Goal: Information Seeking & Learning: Learn about a topic

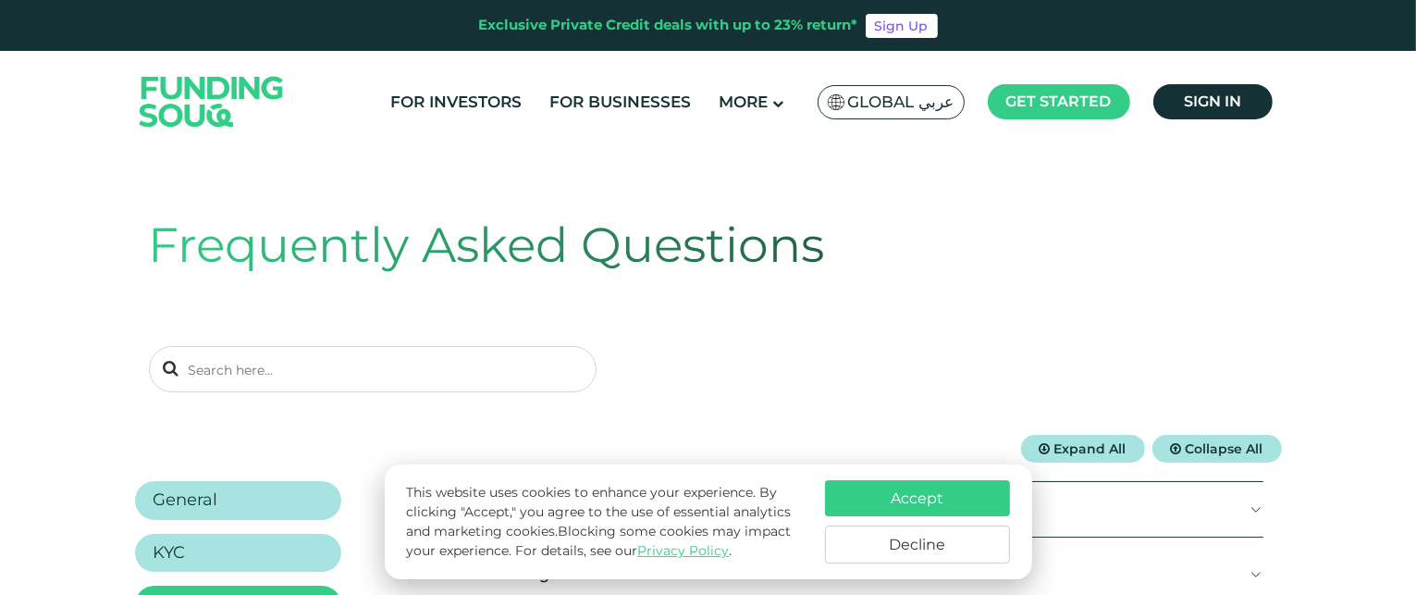
click at [895, 506] on button "Accept" at bounding box center [917, 498] width 185 height 36
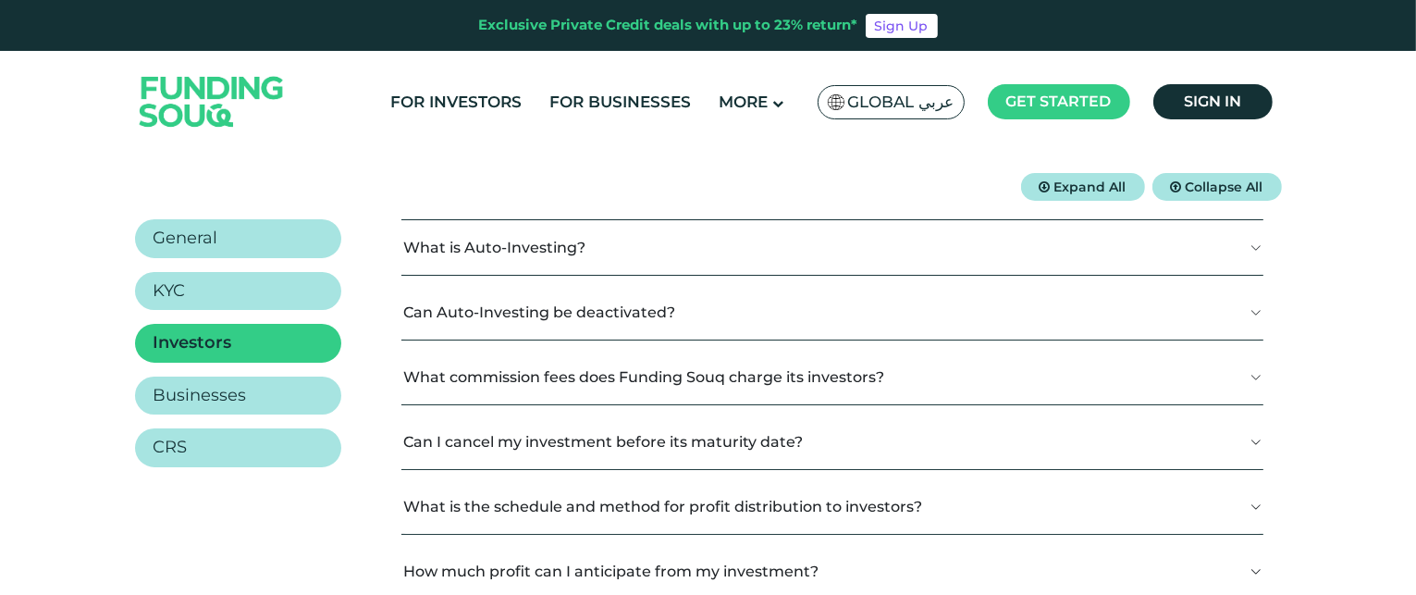
scroll to position [242, 0]
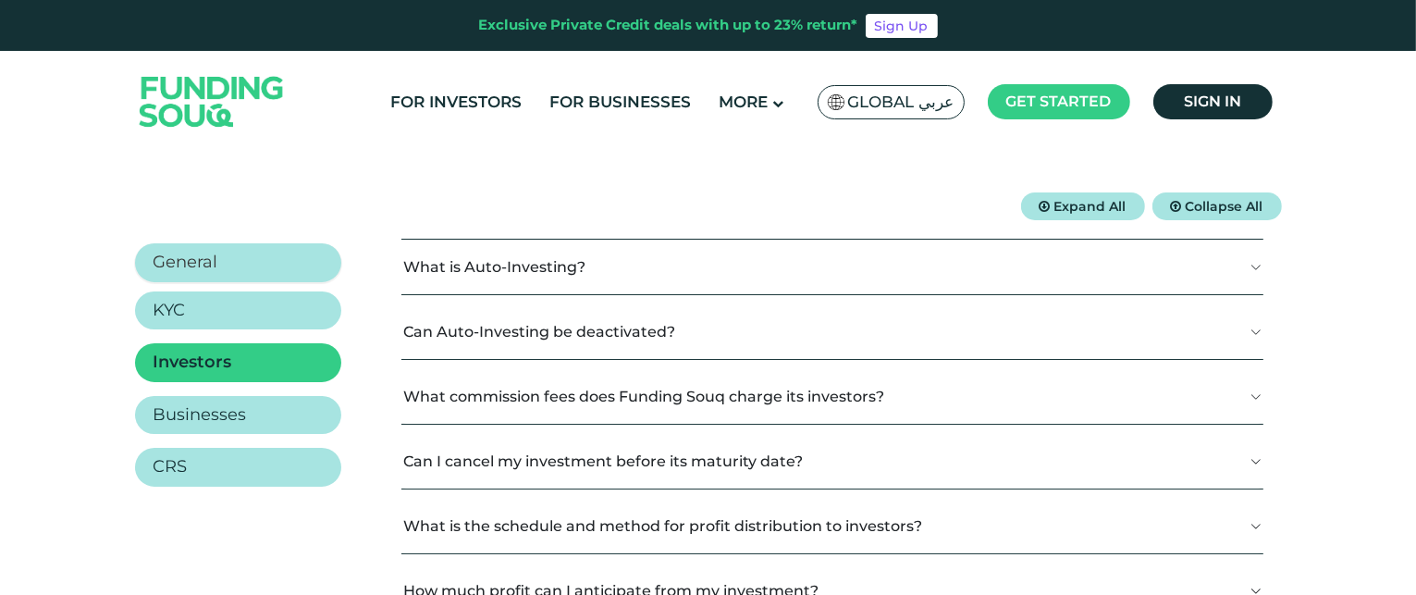
click at [300, 265] on link "General" at bounding box center [238, 262] width 206 height 39
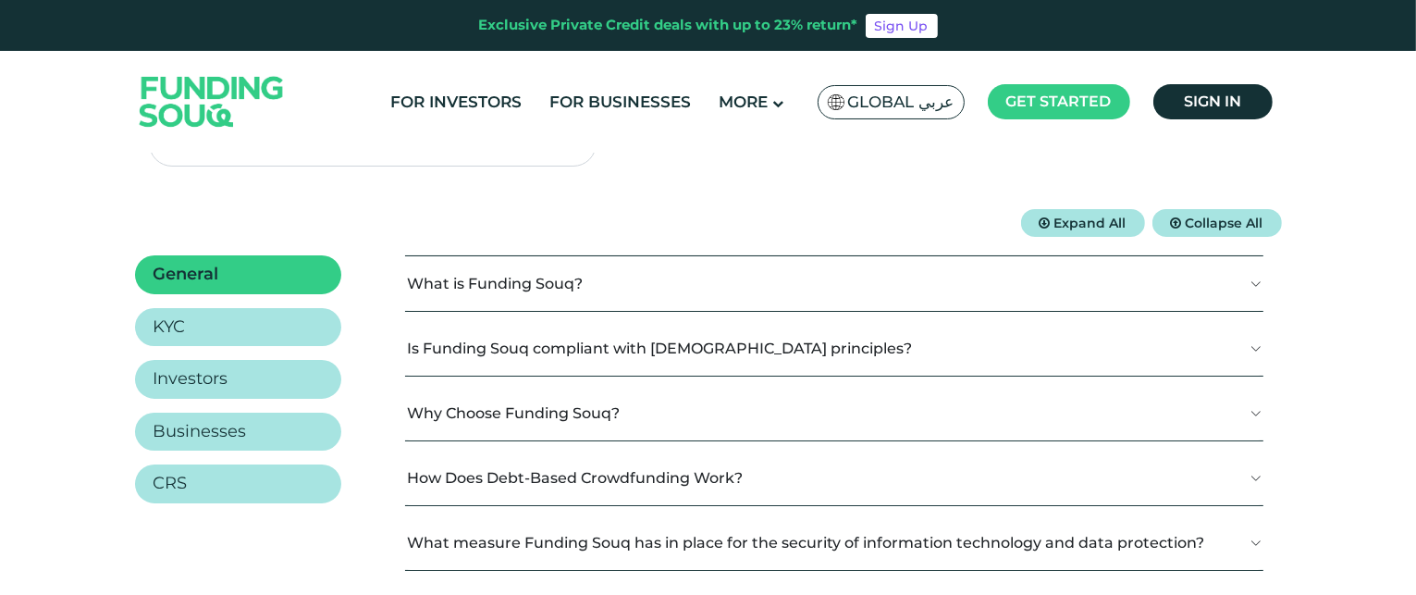
scroll to position [146, 0]
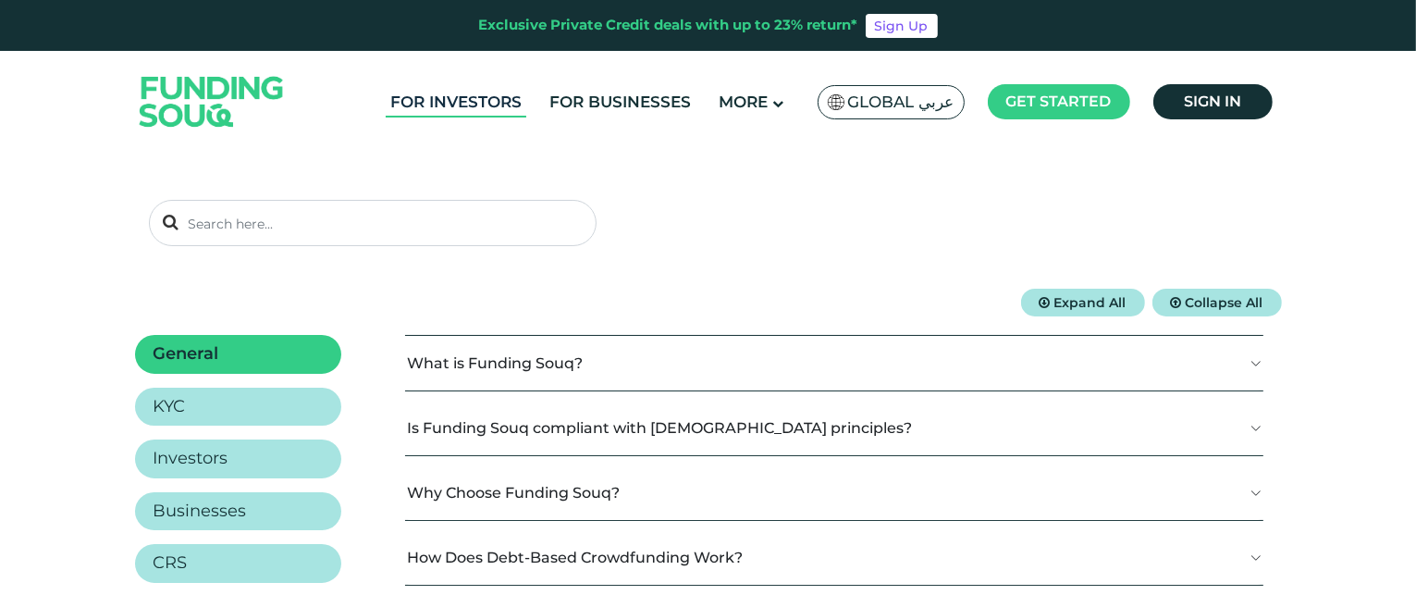
click at [435, 101] on link "For Investors" at bounding box center [456, 102] width 141 height 31
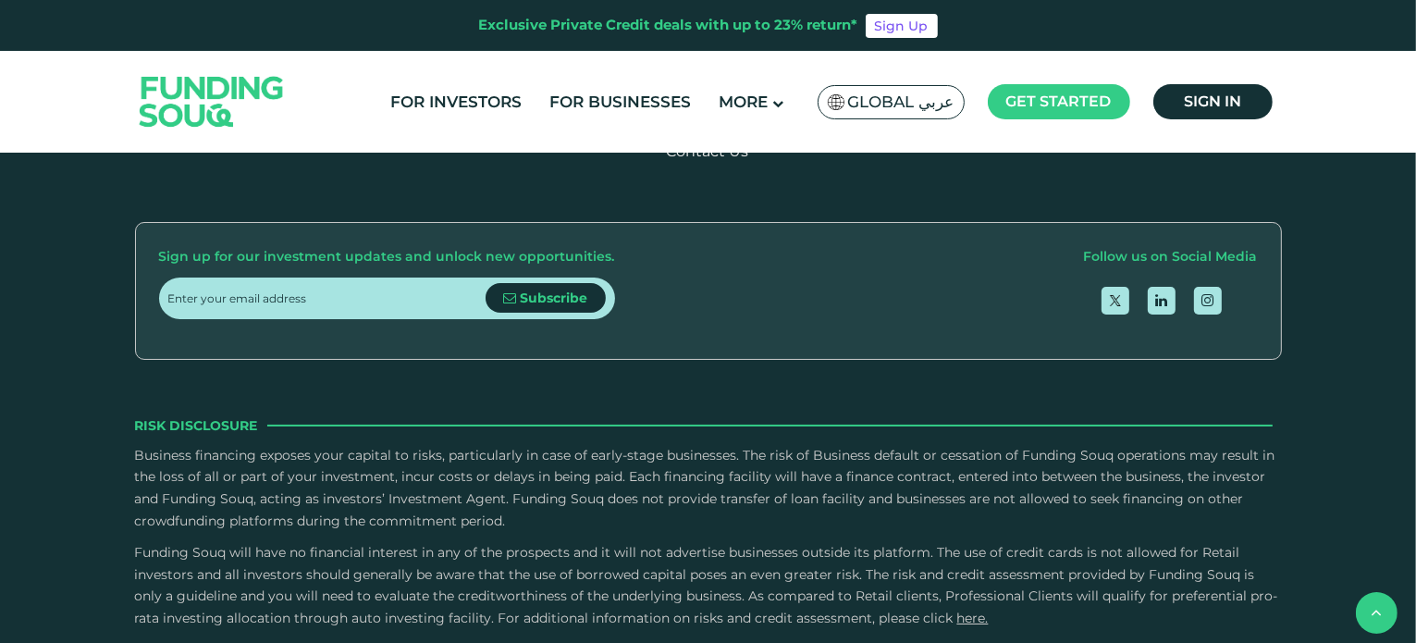
scroll to position [2525, 0]
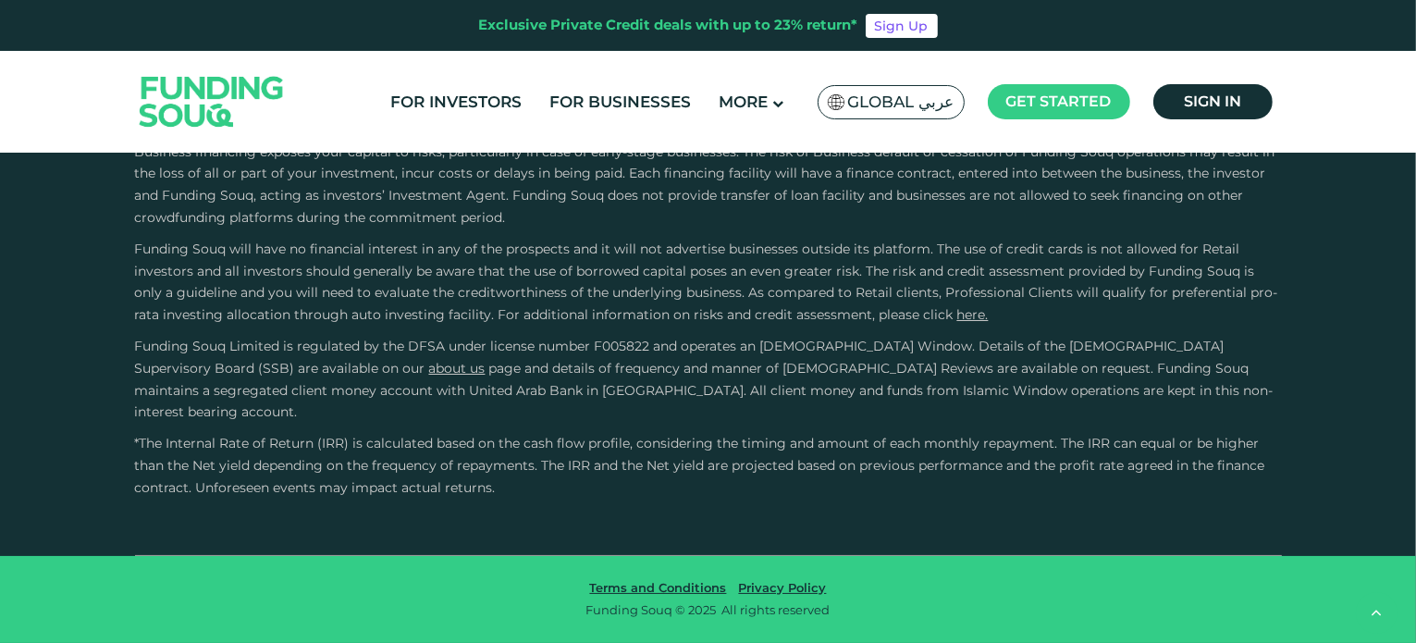
scroll to position [3373, 0]
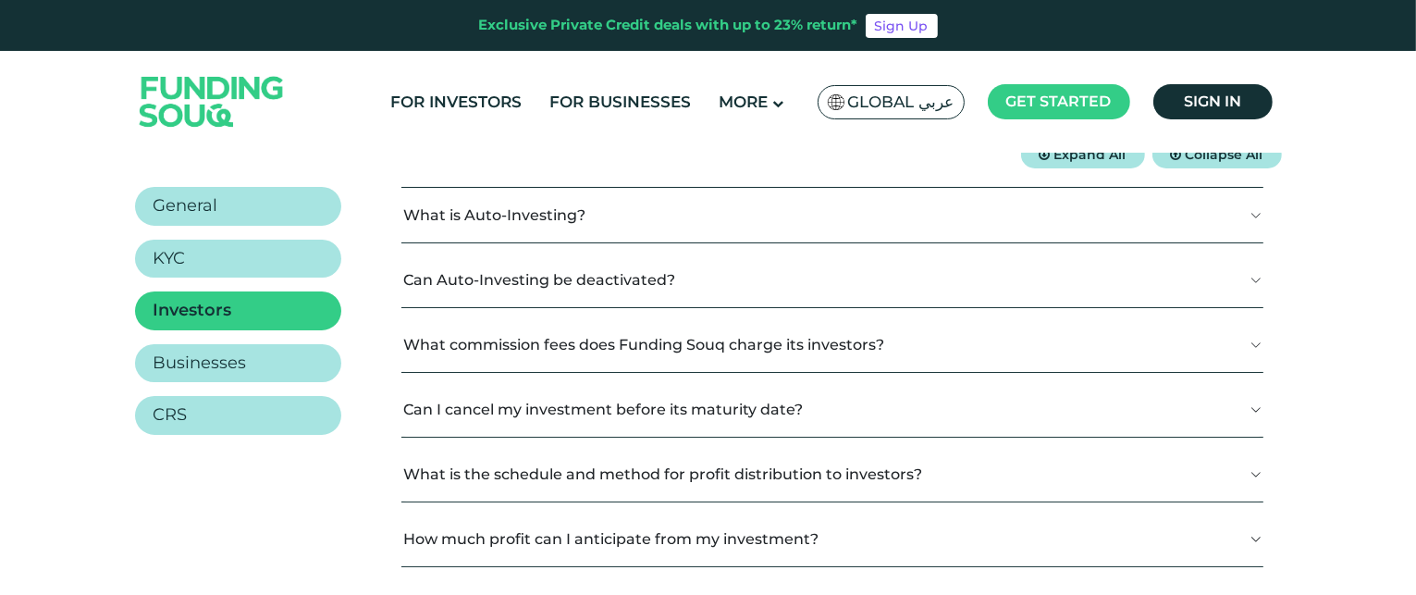
scroll to position [259, 0]
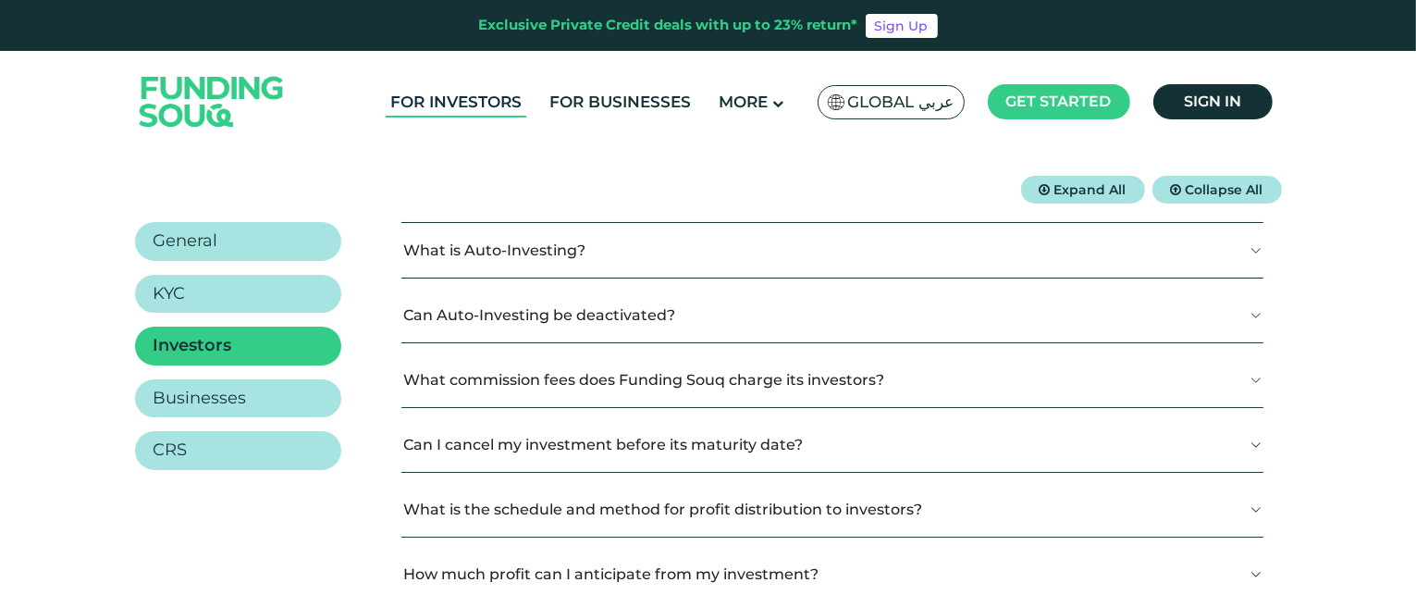
click at [447, 105] on link "For Investors" at bounding box center [456, 102] width 141 height 31
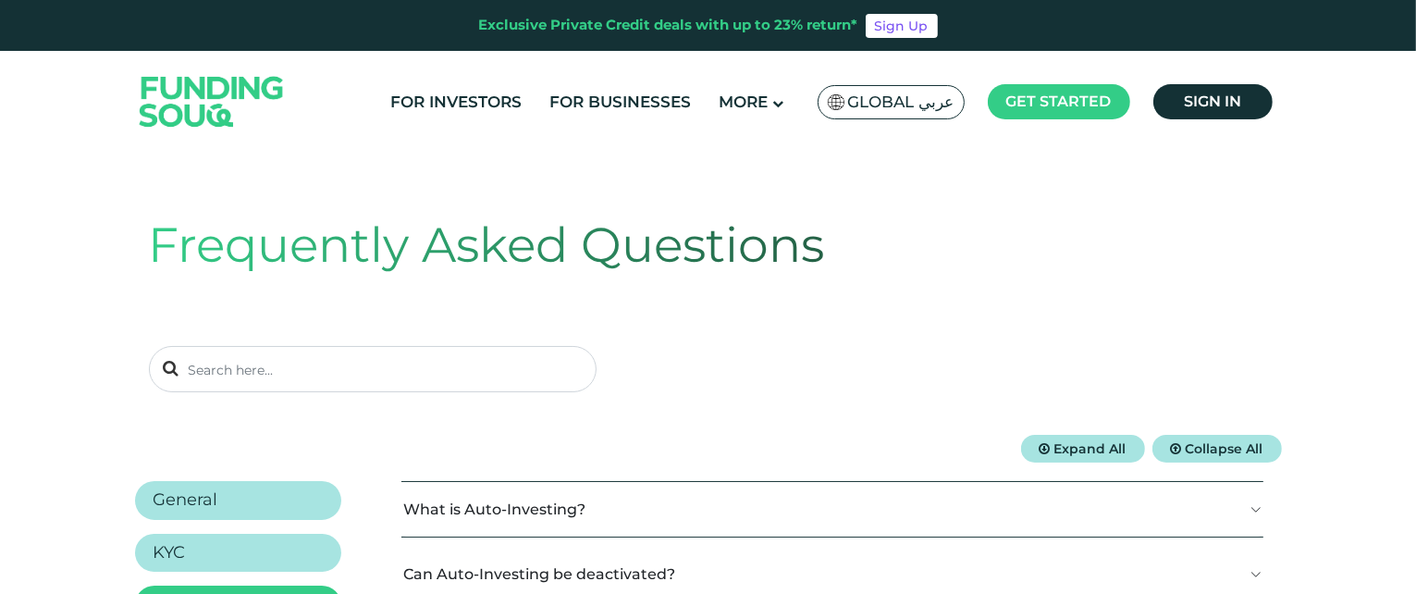
click at [698, 338] on div "Frequently Asked Questions" at bounding box center [708, 300] width 1119 height 268
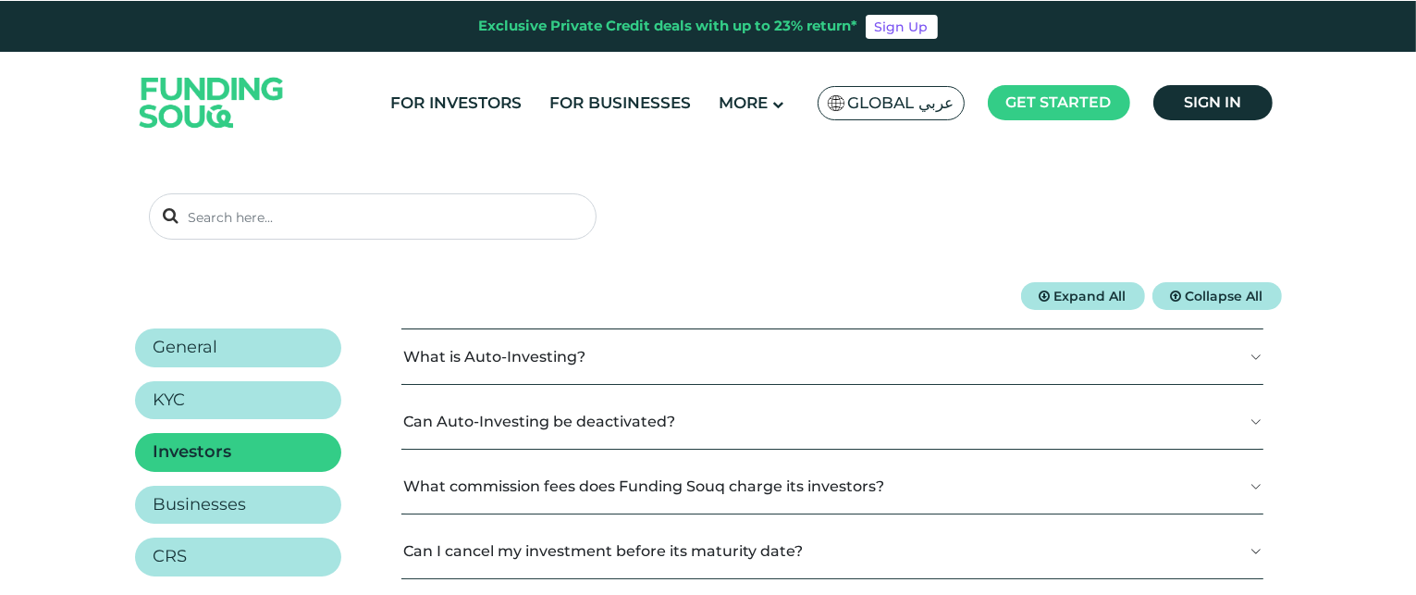
scroll to position [154, 0]
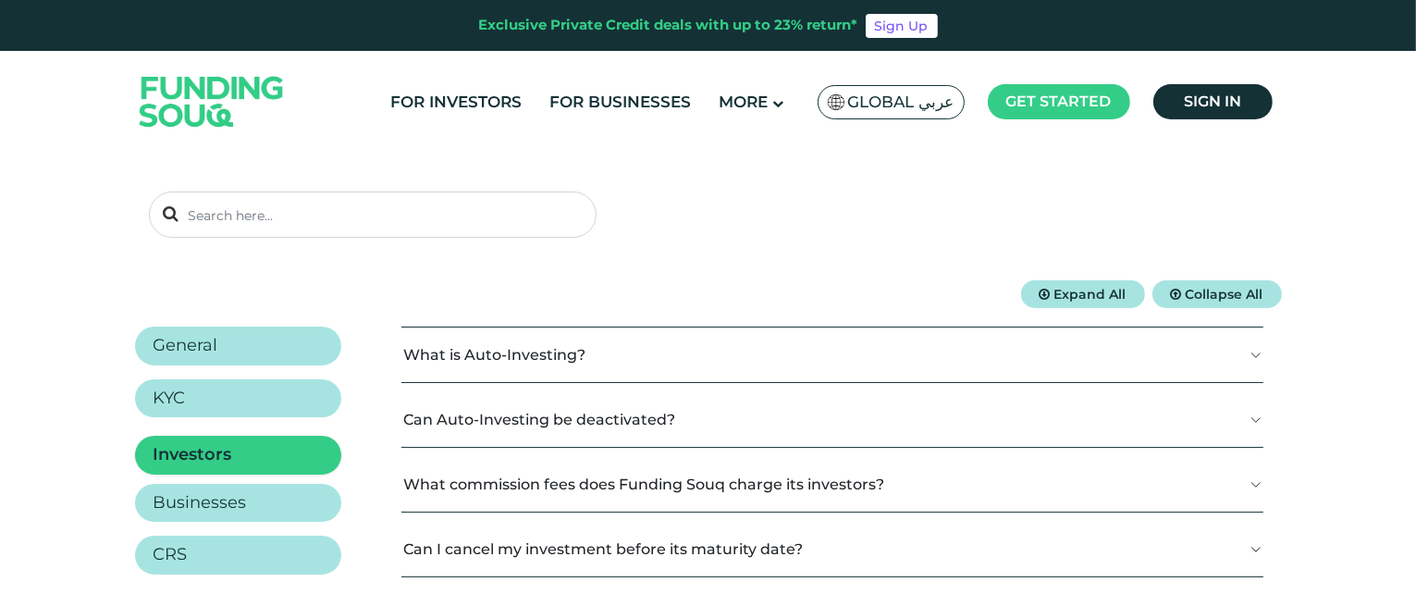
click at [263, 459] on link "Investors" at bounding box center [238, 454] width 206 height 39
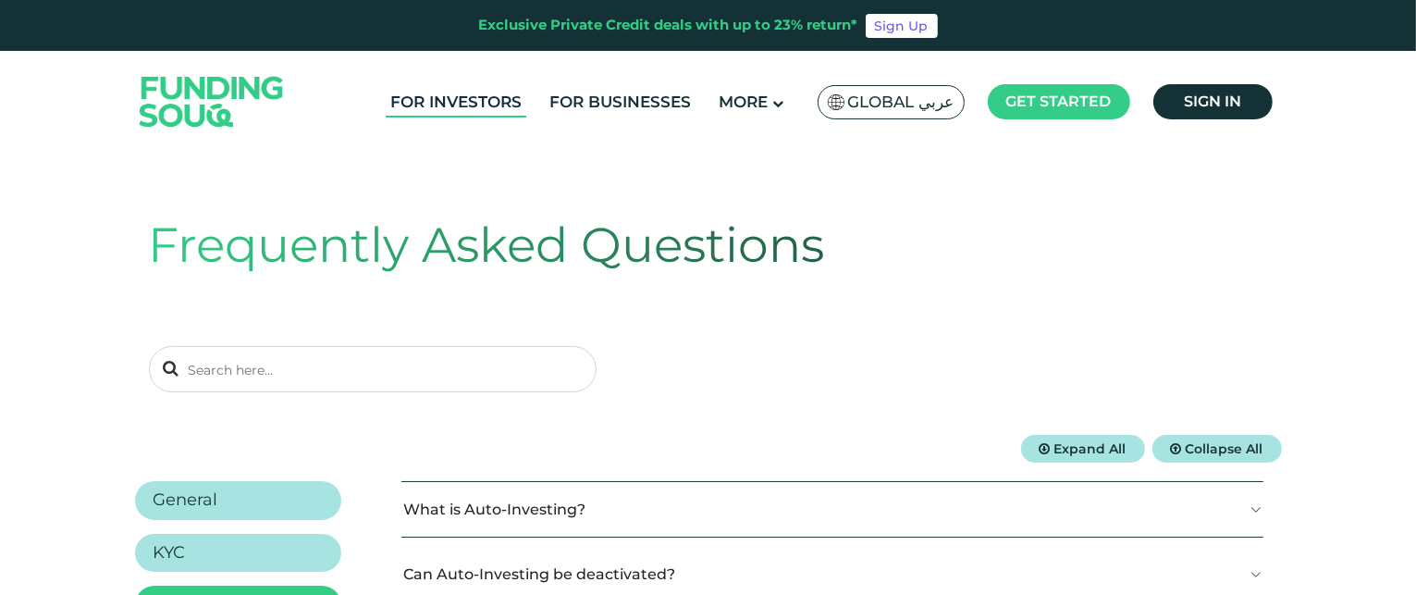
click at [432, 92] on link "For Investors" at bounding box center [456, 102] width 141 height 31
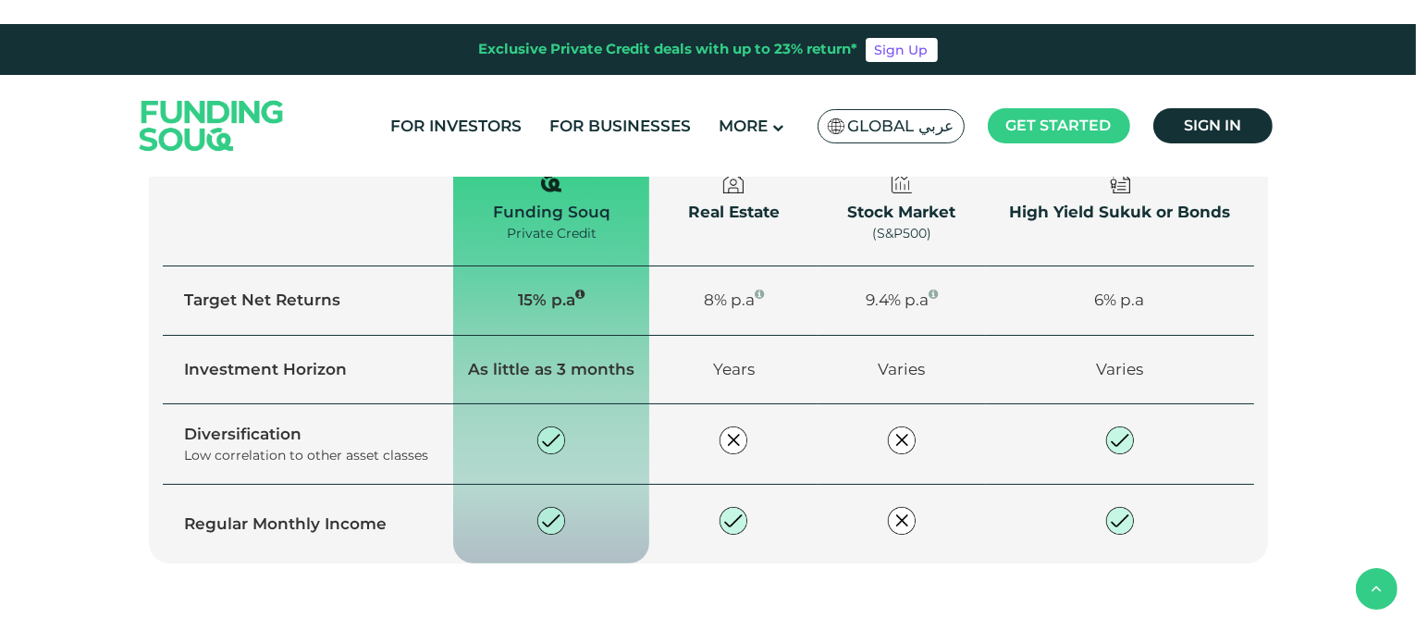
scroll to position [1338, 0]
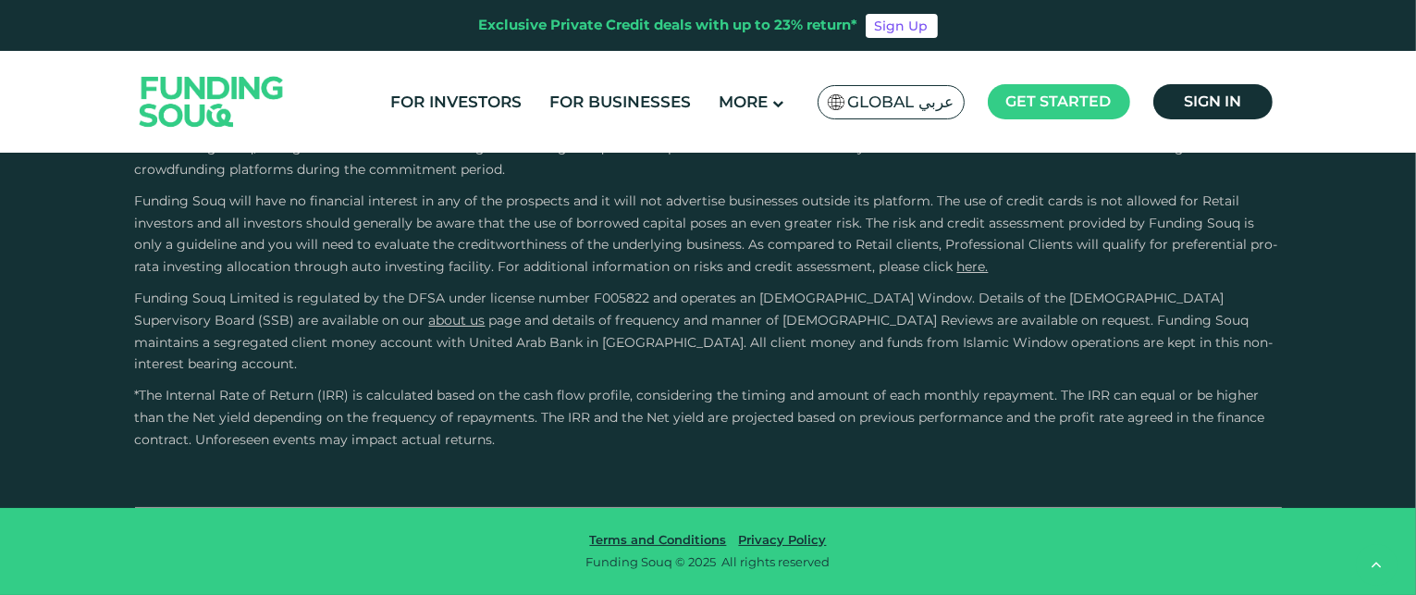
scroll to position [5959, 0]
click at [465, 106] on link "For Investors" at bounding box center [456, 102] width 141 height 31
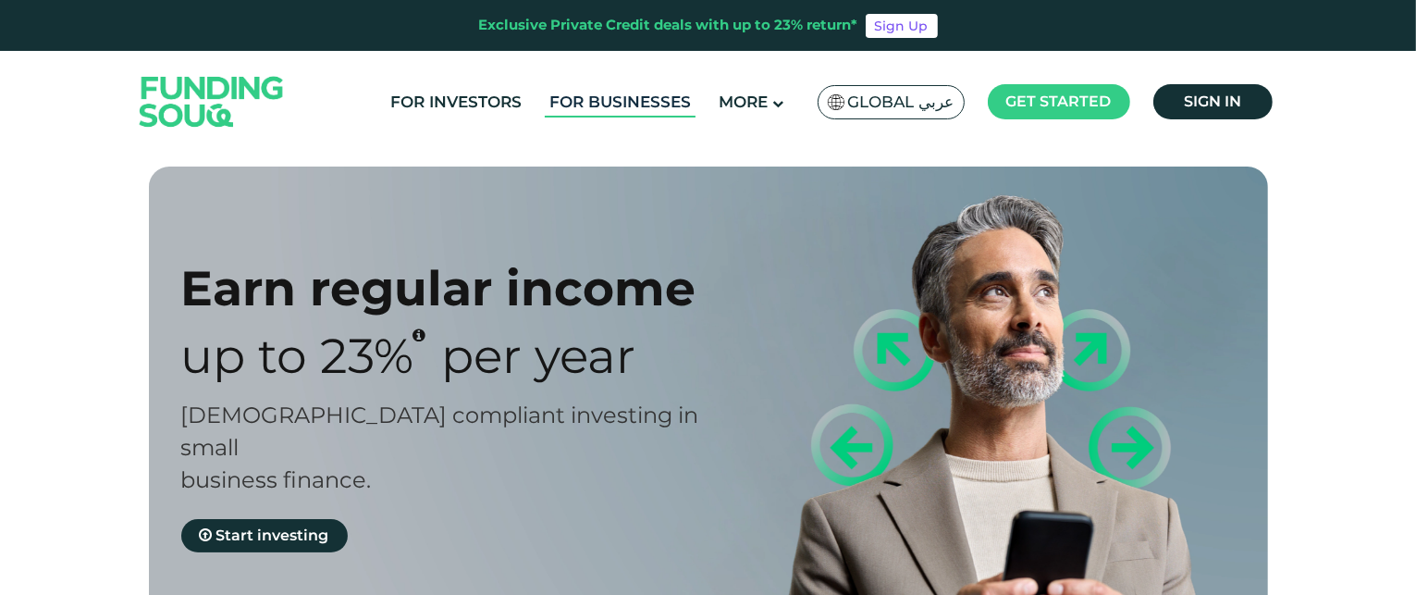
click at [607, 110] on link "For Businesses" at bounding box center [620, 102] width 151 height 31
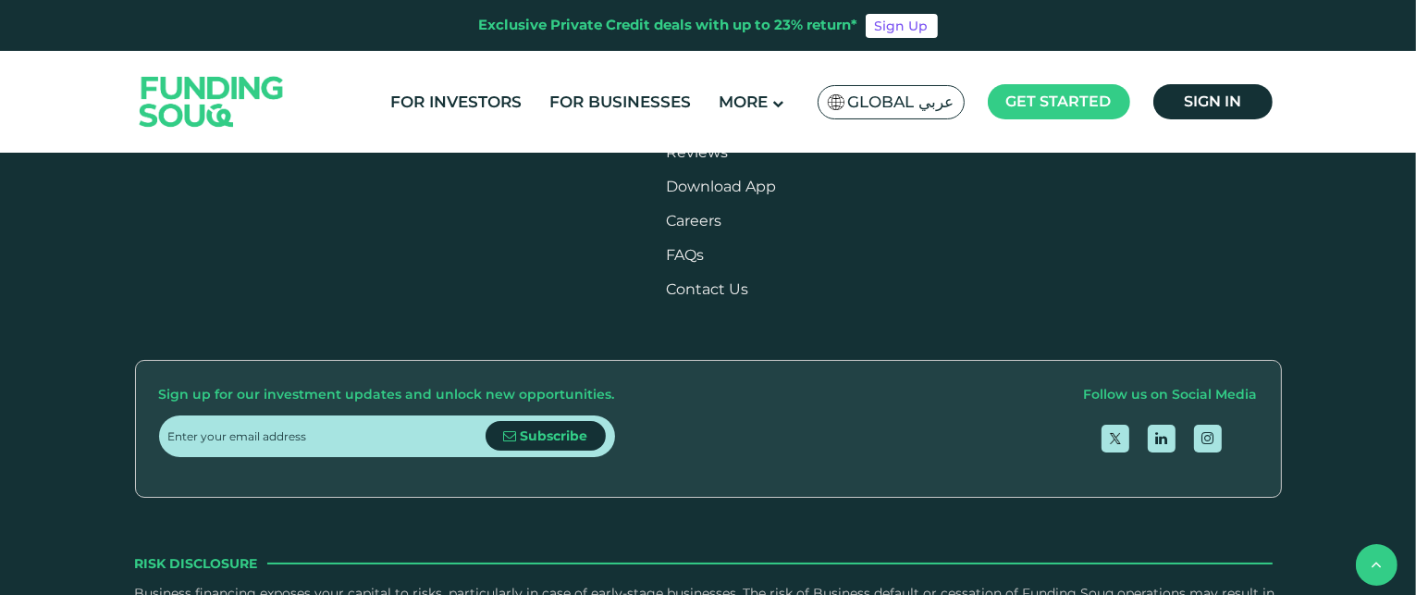
scroll to position [2339, 0]
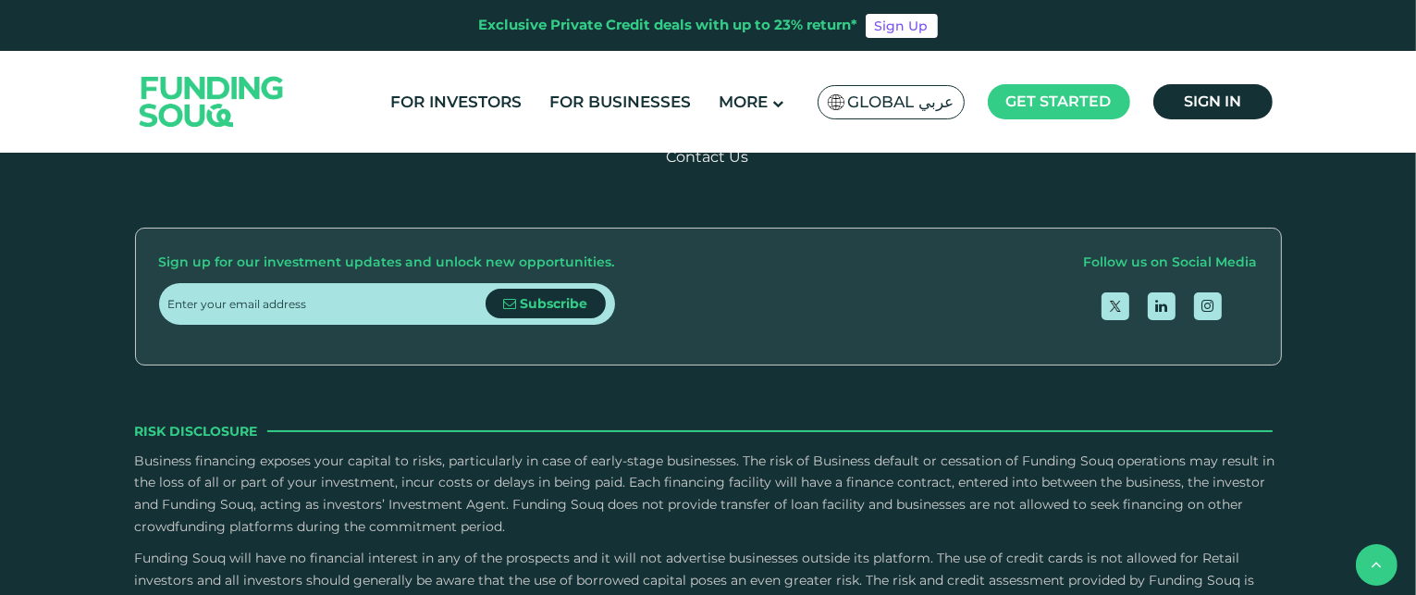
click at [182, 101] on img at bounding box center [211, 101] width 181 height 93
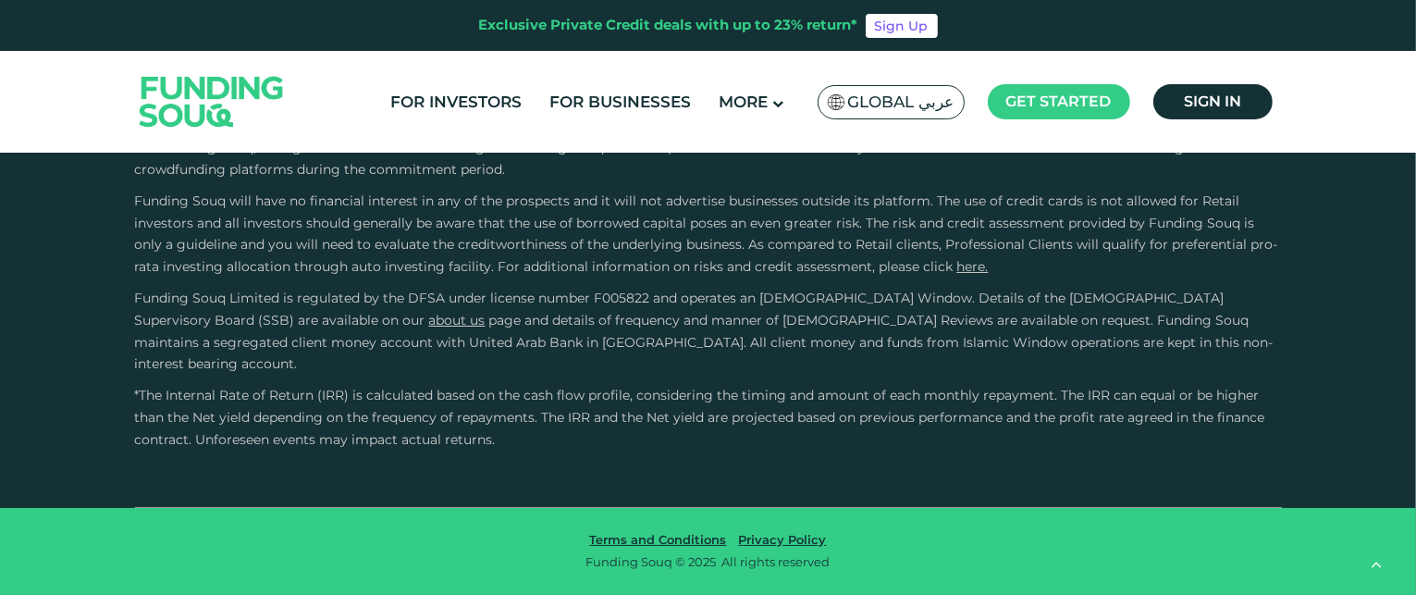
type tc-range-slider "4"
radio input "true"
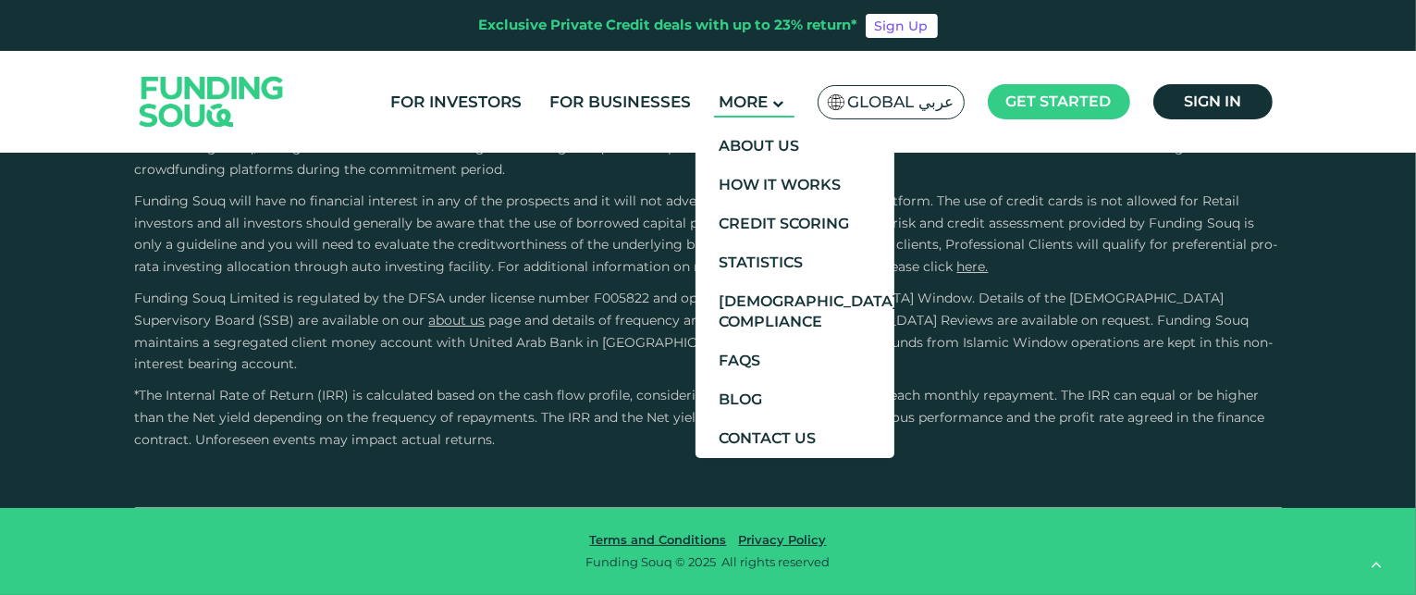
click at [753, 98] on span "More" at bounding box center [742, 101] width 49 height 18
click at [760, 155] on link "About Us" at bounding box center [794, 146] width 199 height 39
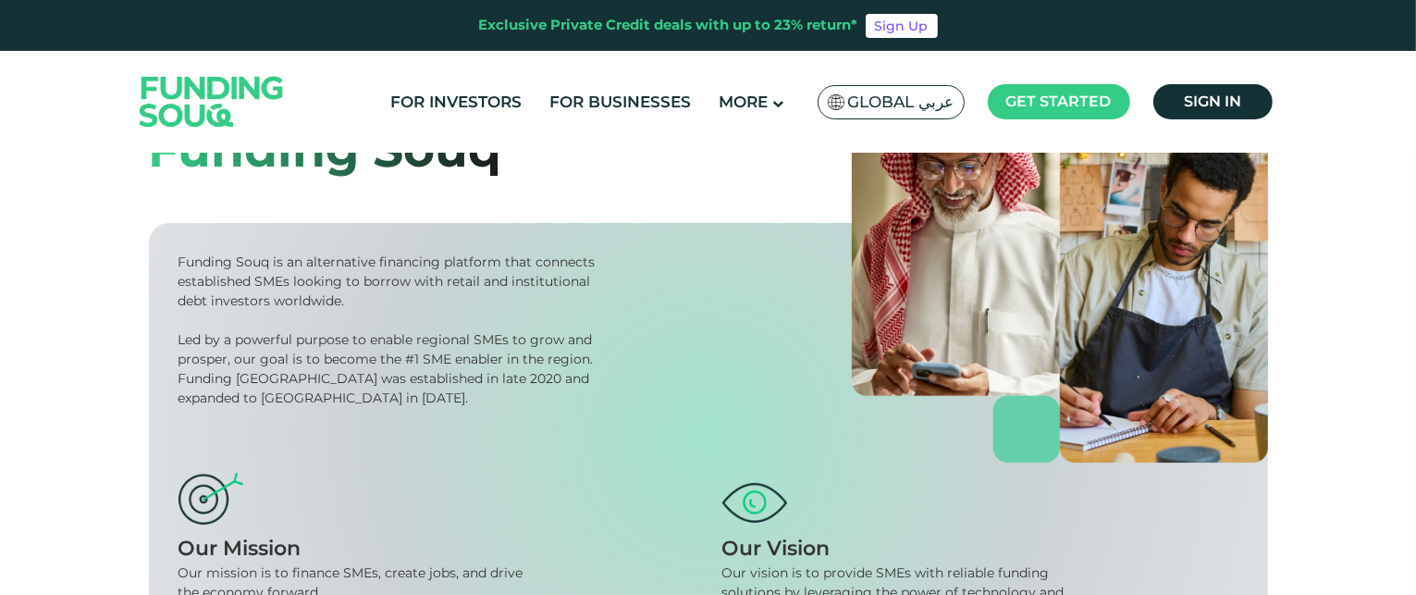
scroll to position [70, 0]
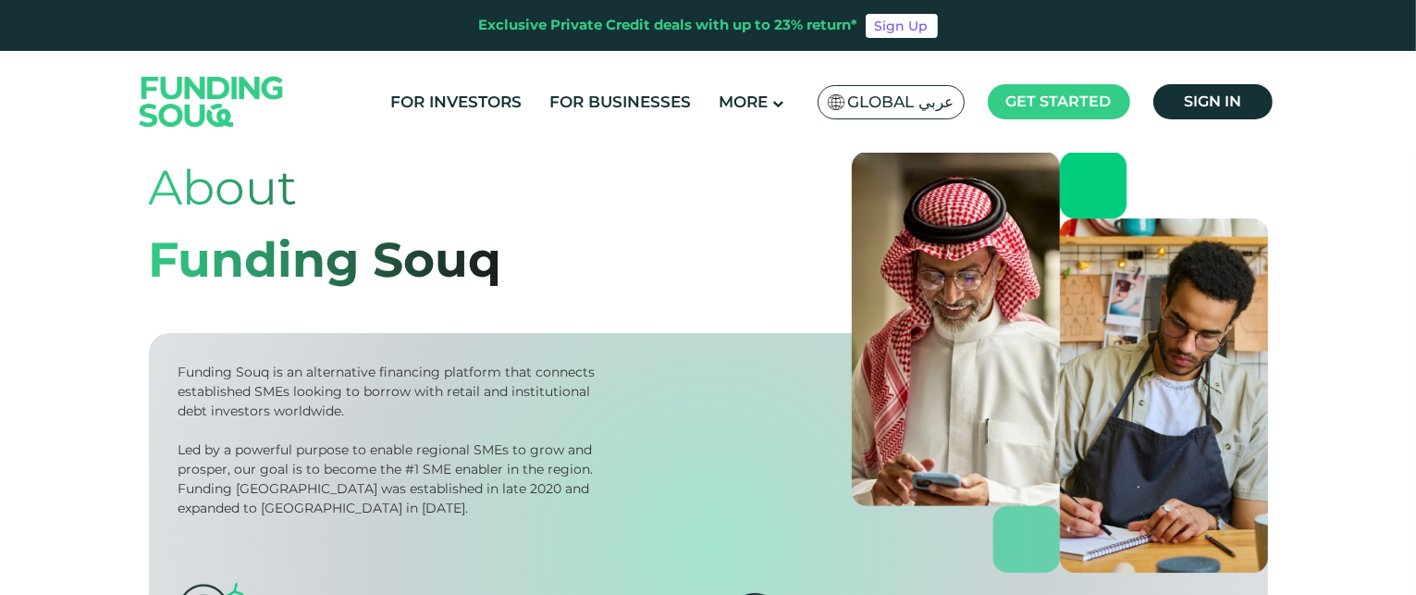
click at [223, 88] on img at bounding box center [211, 101] width 181 height 93
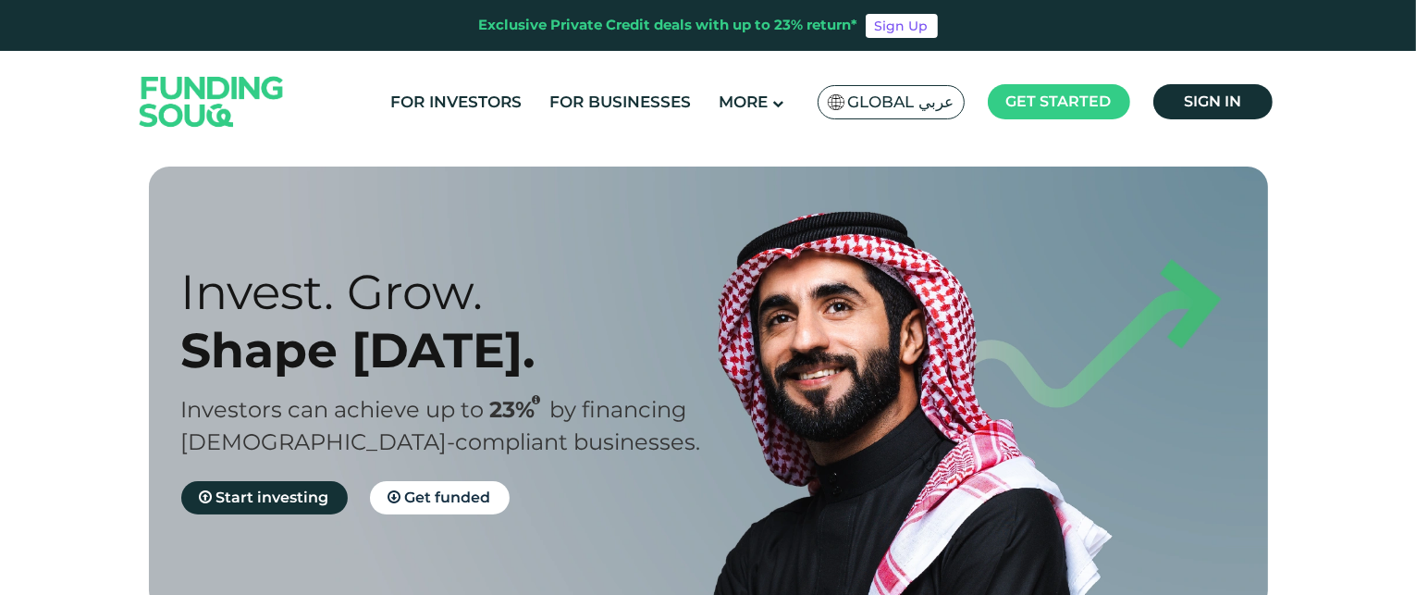
click at [170, 117] on img at bounding box center [211, 101] width 181 height 93
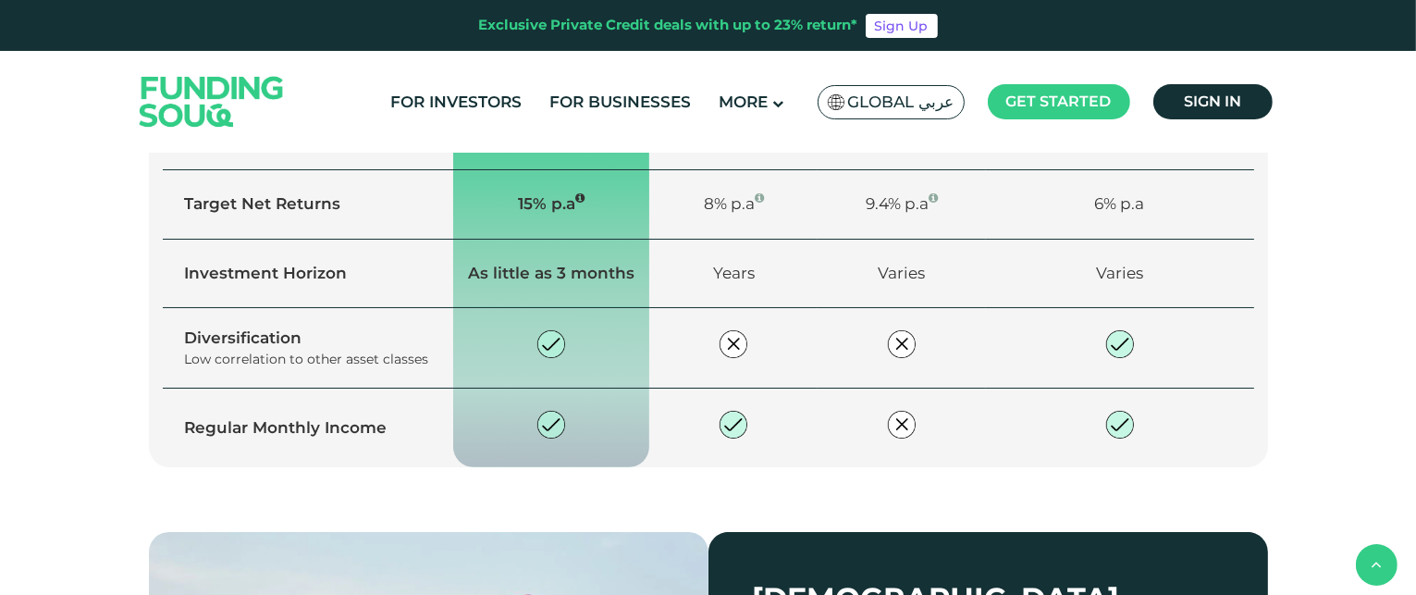
scroll to position [1372, 0]
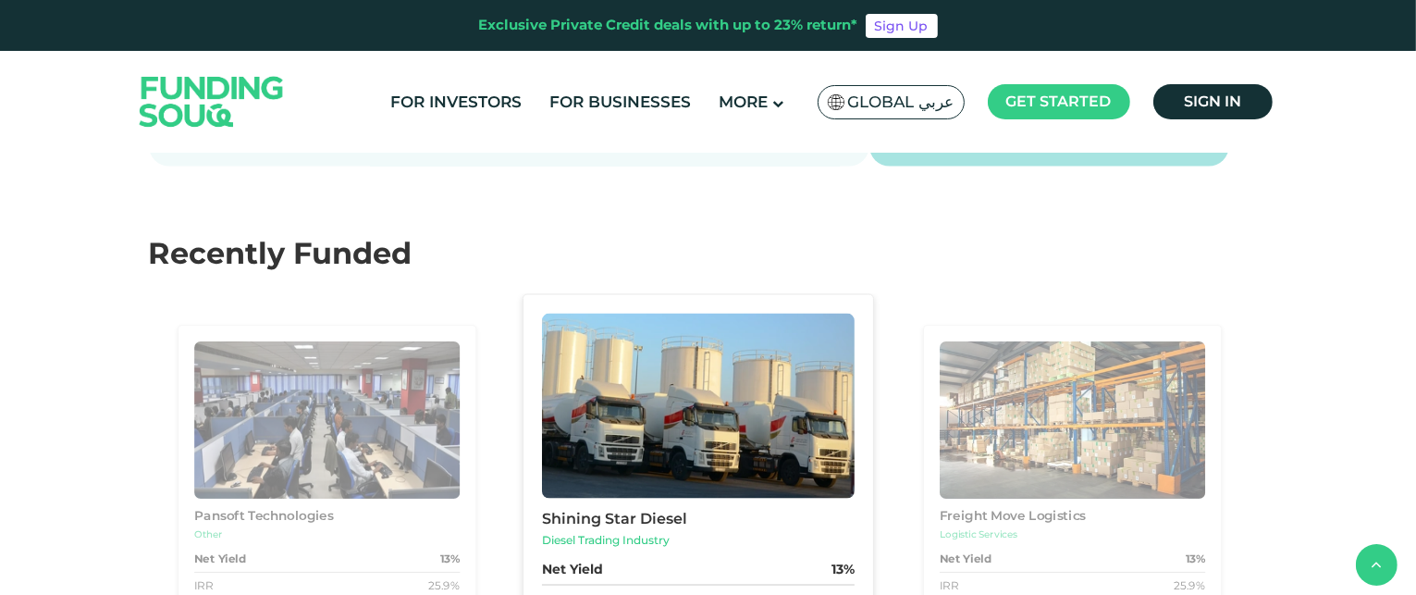
type tc-range-slider "4"
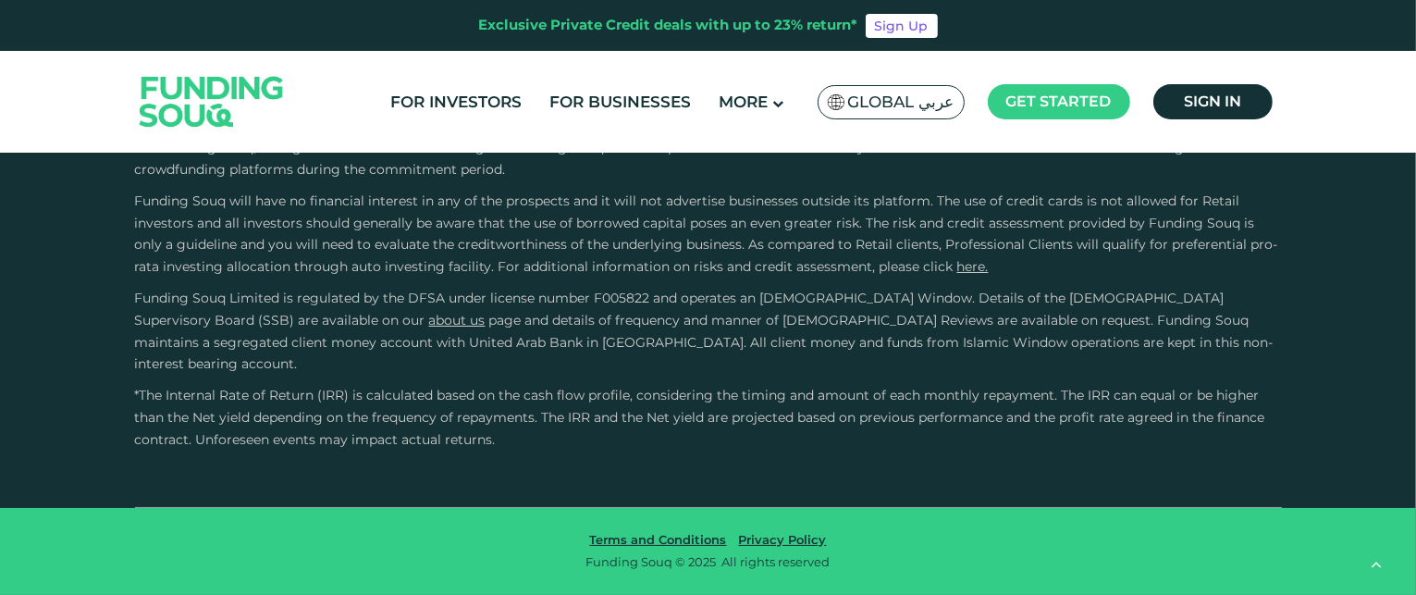
scroll to position [5462, 0]
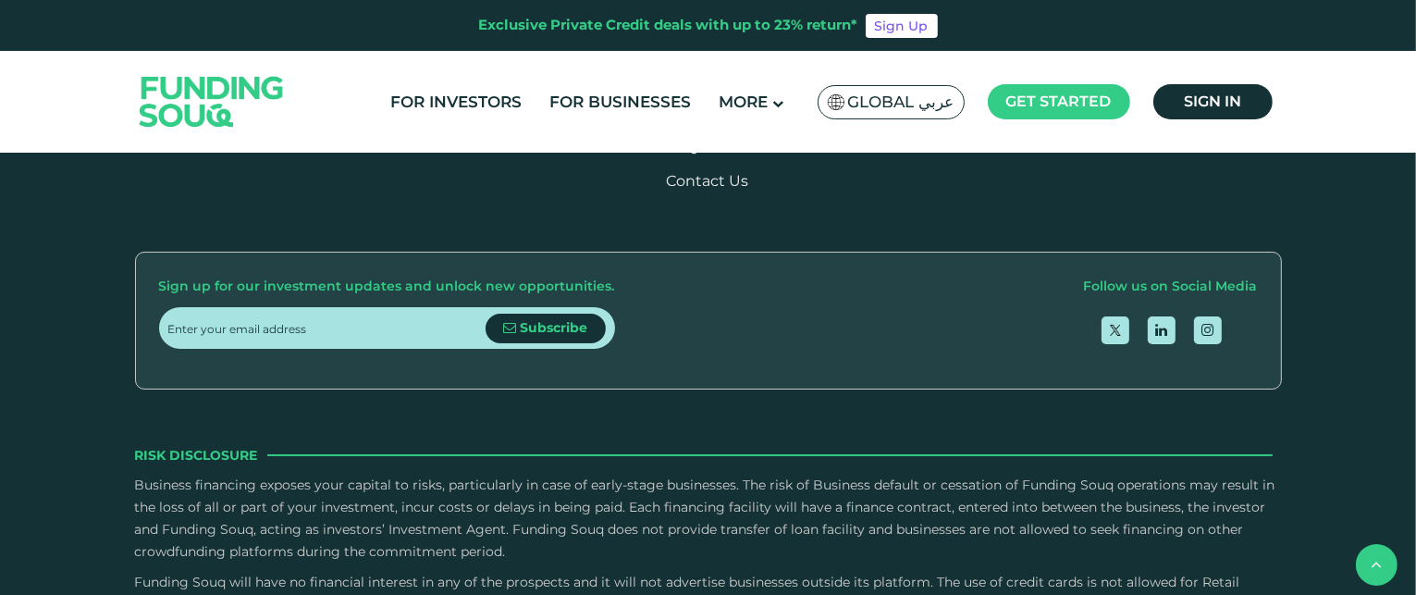
scroll to position [1426, 0]
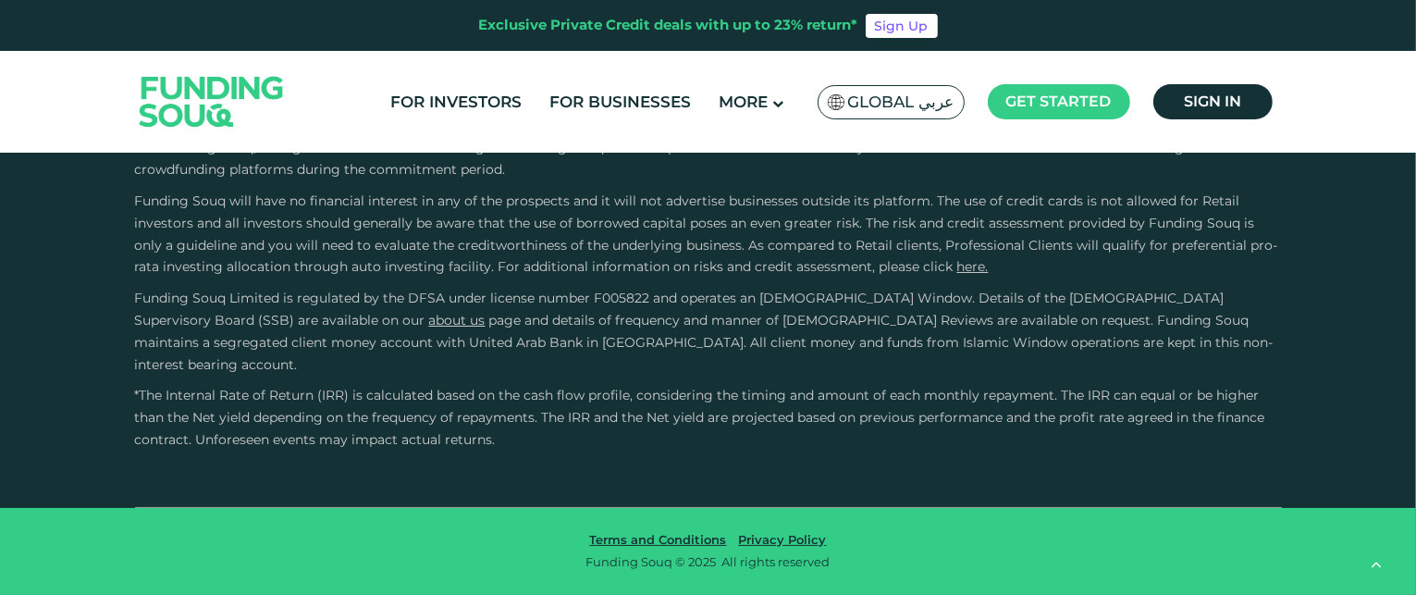
scroll to position [2096, 0]
click at [644, 102] on link "For Businesses" at bounding box center [620, 102] width 151 height 31
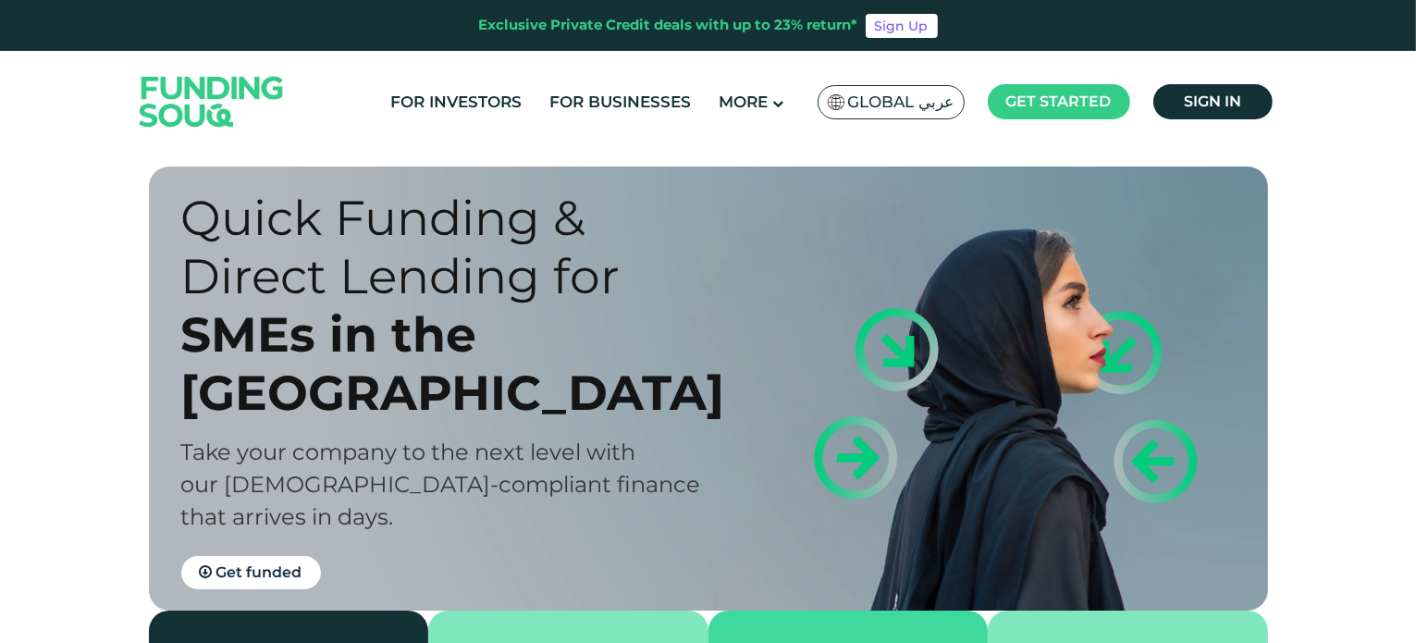
click at [174, 99] on img at bounding box center [211, 101] width 181 height 93
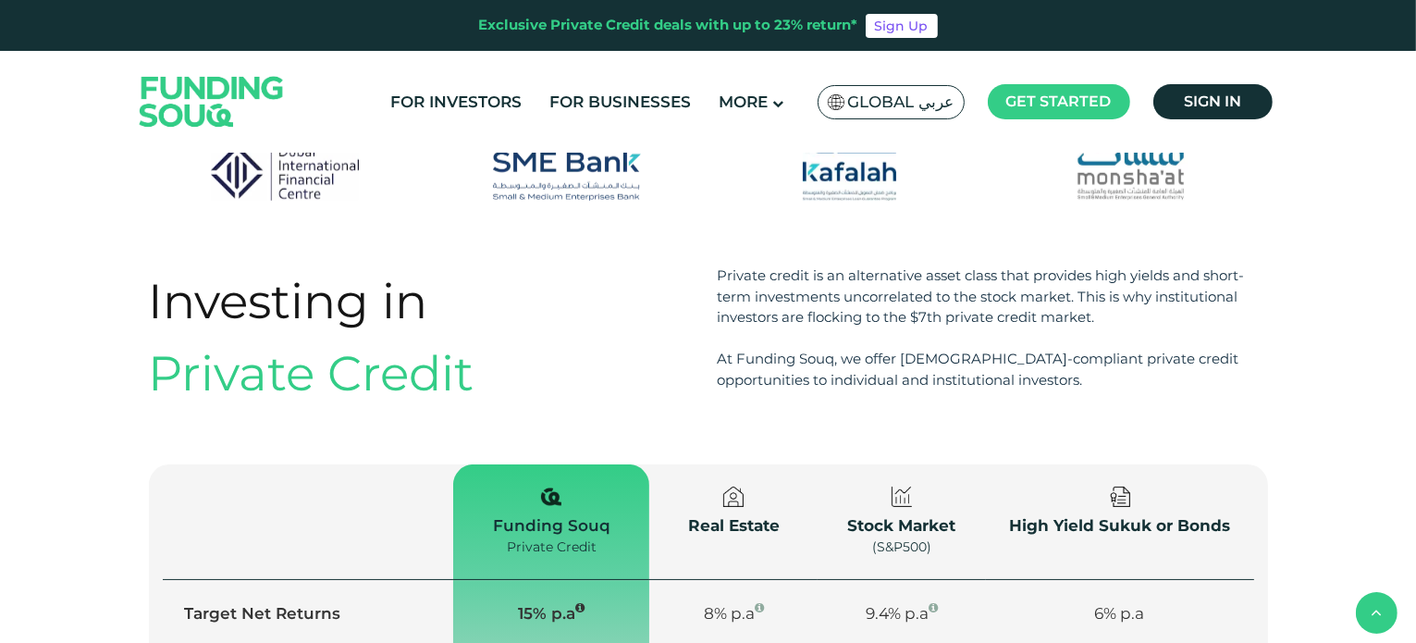
scroll to position [1989, 0]
click at [477, 100] on link "For Investors" at bounding box center [456, 102] width 141 height 31
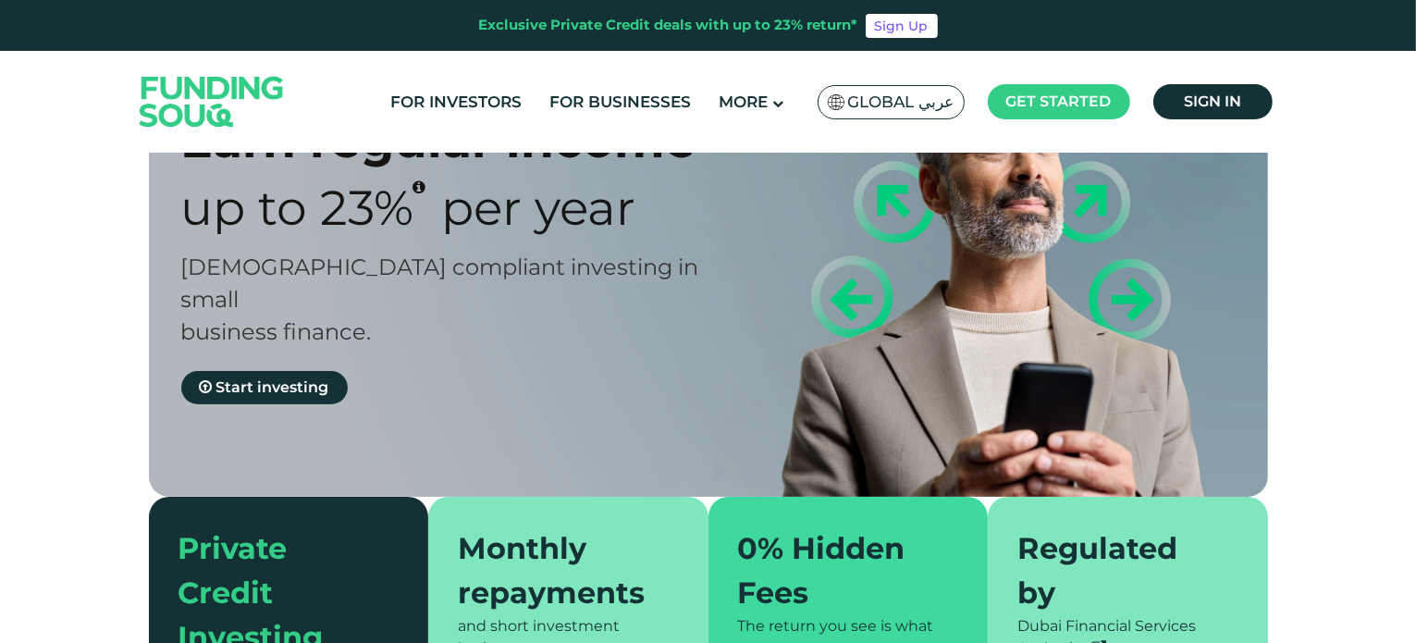
scroll to position [322, 0]
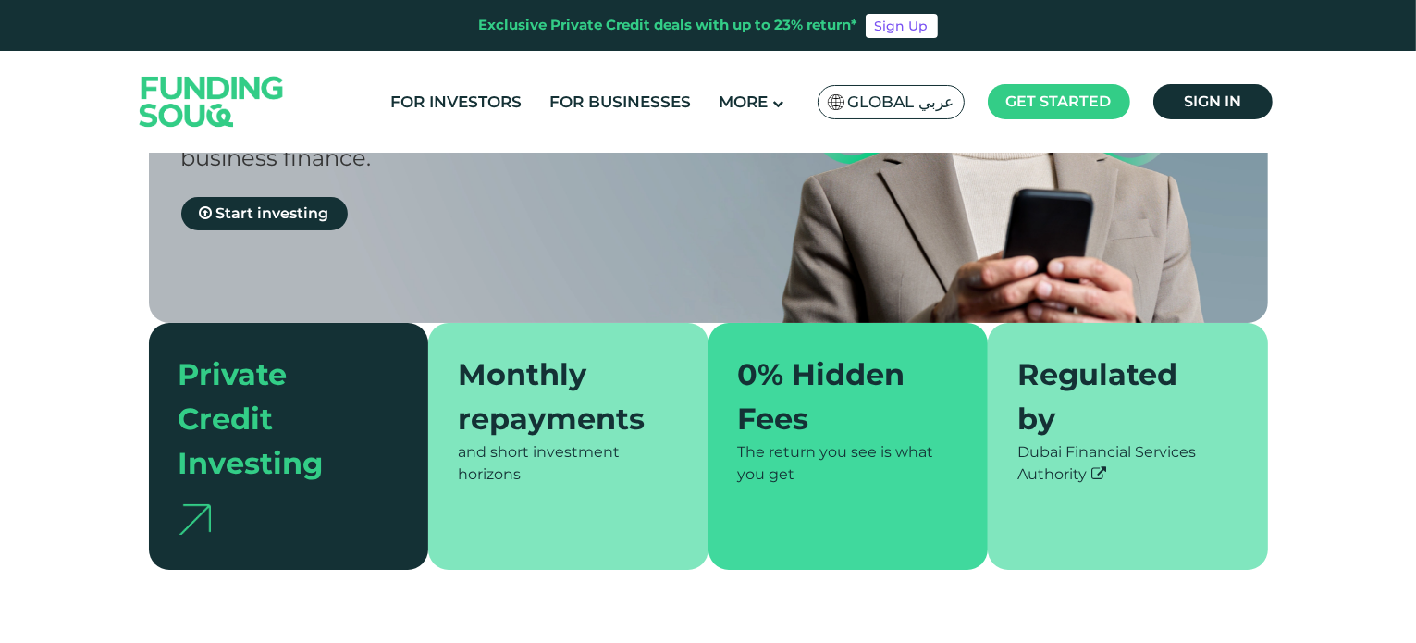
click at [213, 103] on img at bounding box center [211, 101] width 181 height 93
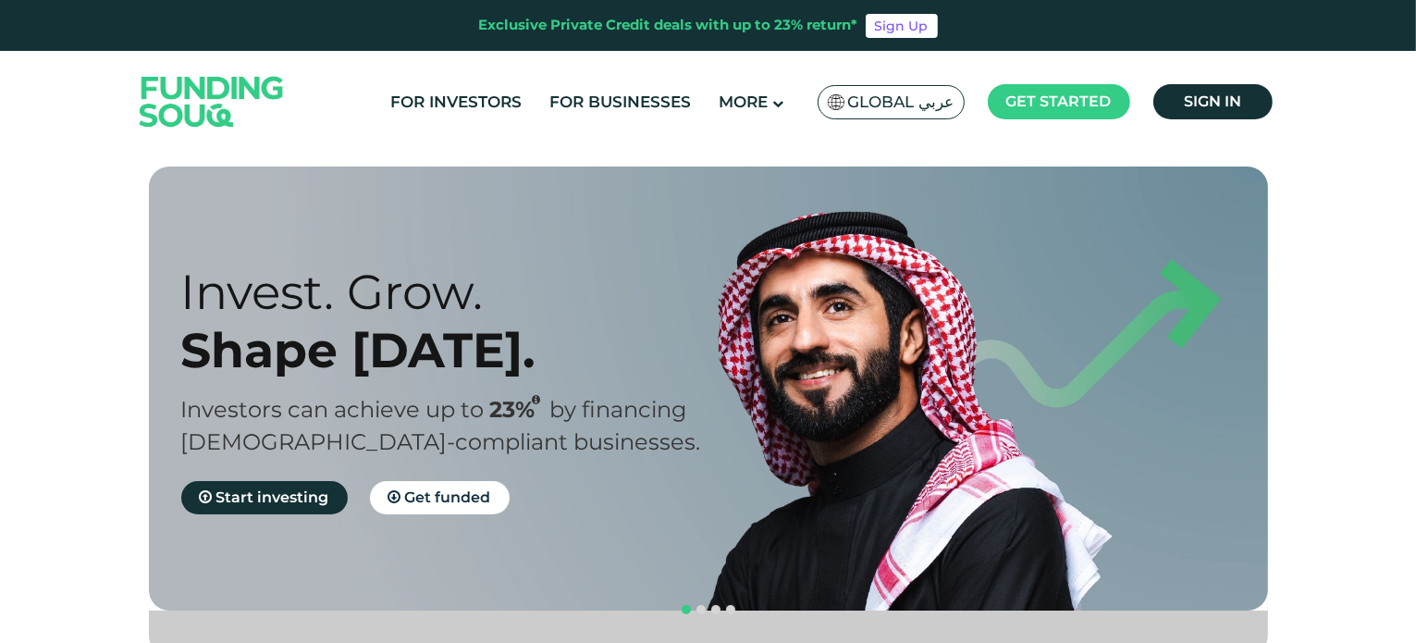
click at [237, 108] on img at bounding box center [211, 101] width 181 height 93
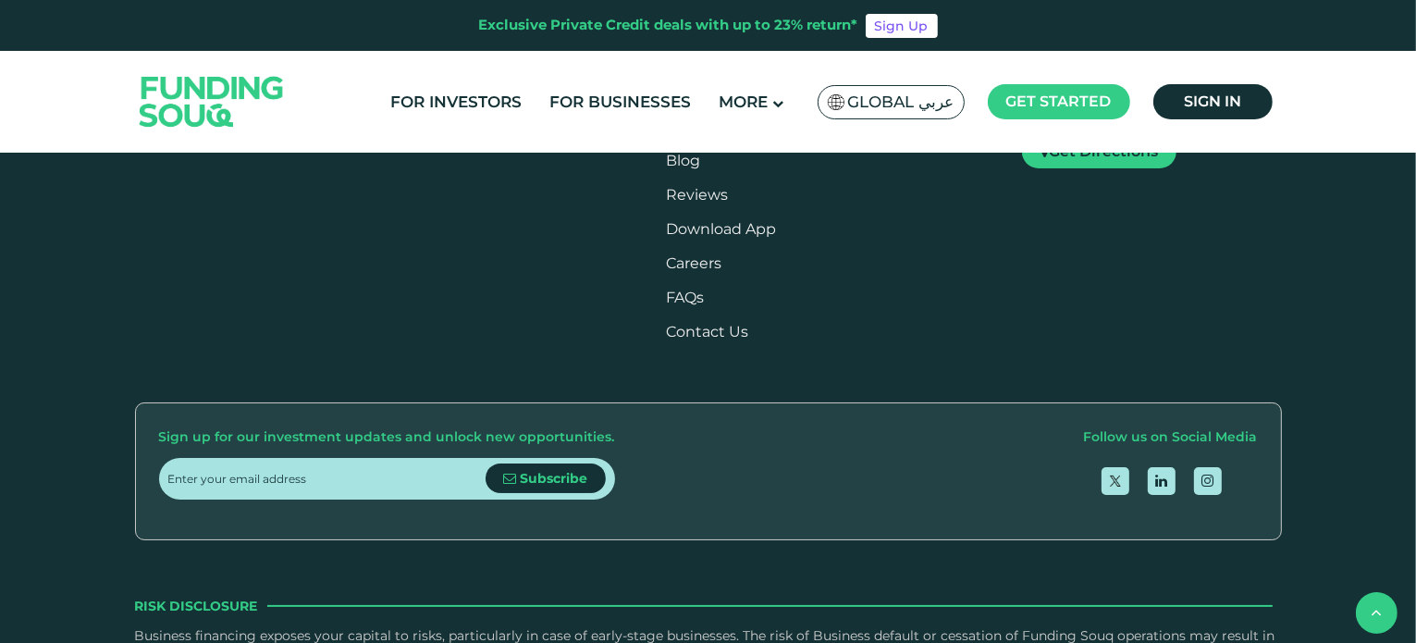
scroll to position [2308, 0]
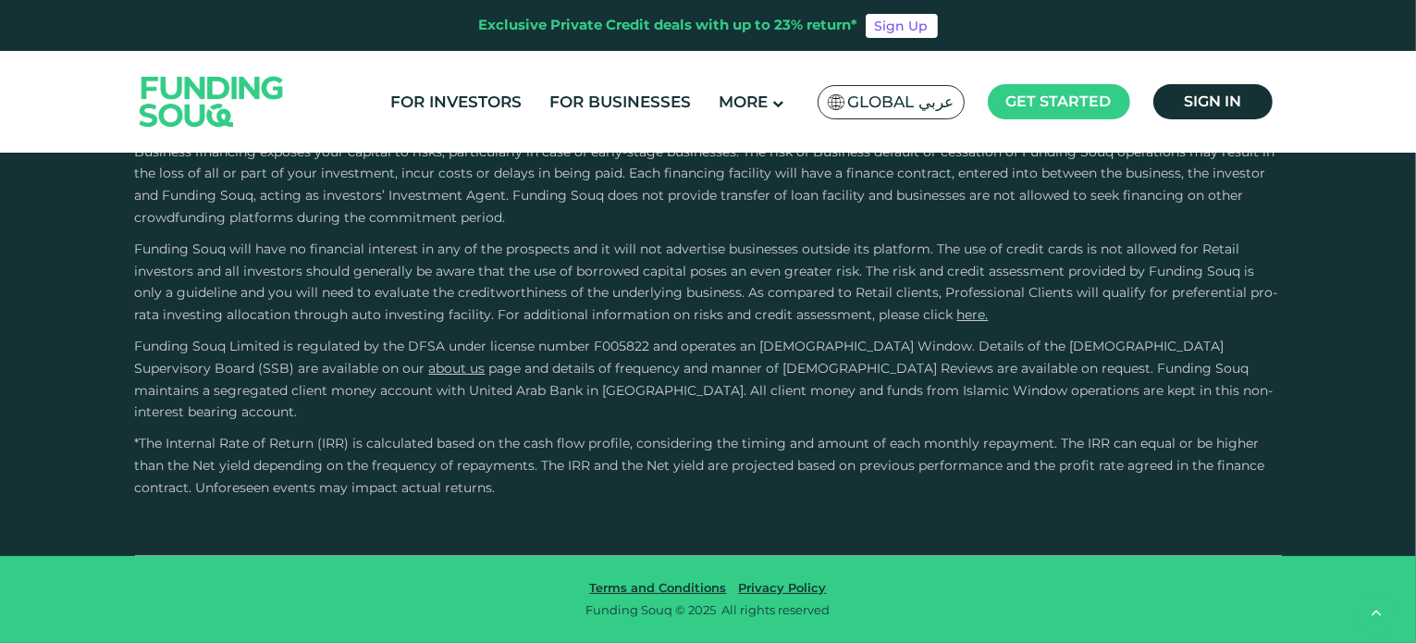
type tc-range-slider "4"
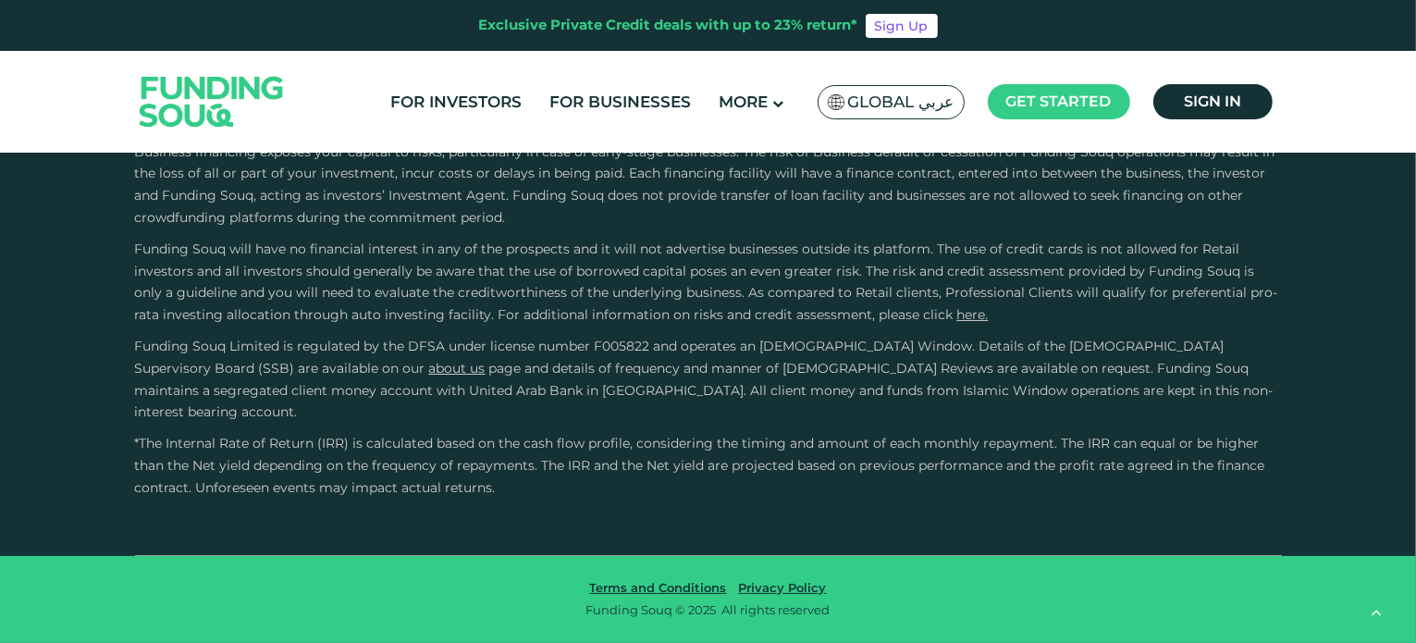
radio input "true"
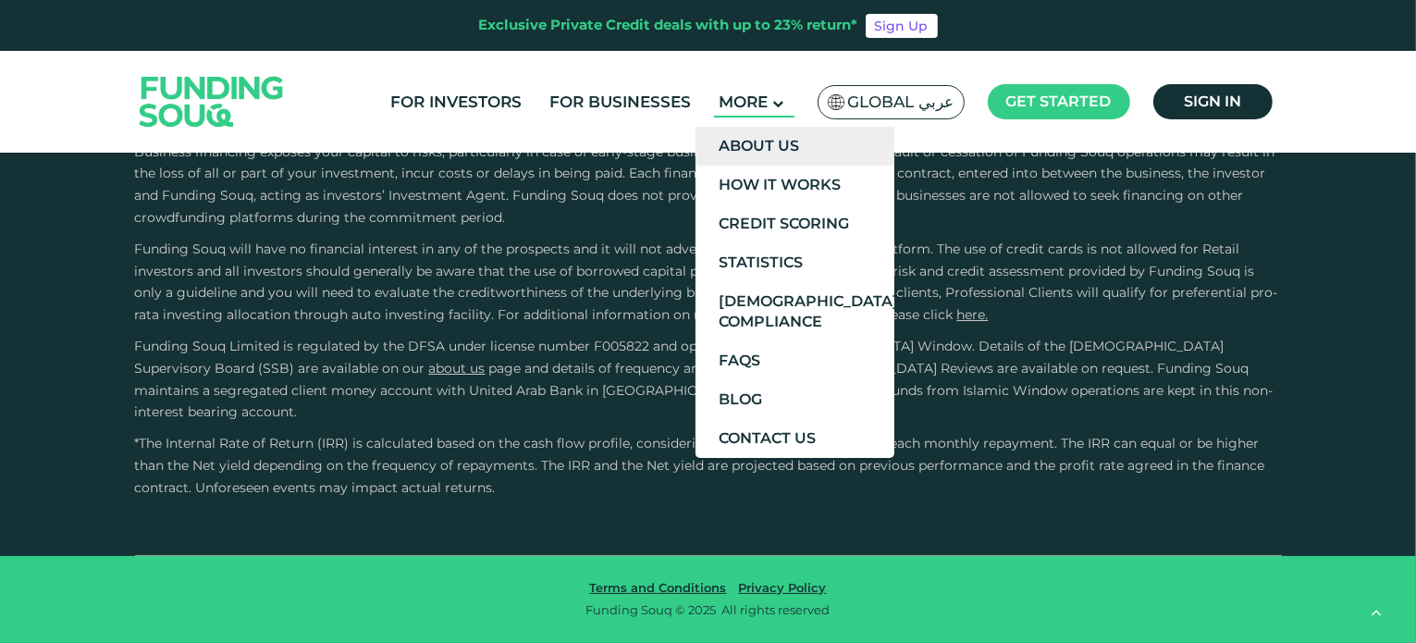
click at [781, 152] on link "About Us" at bounding box center [794, 146] width 199 height 39
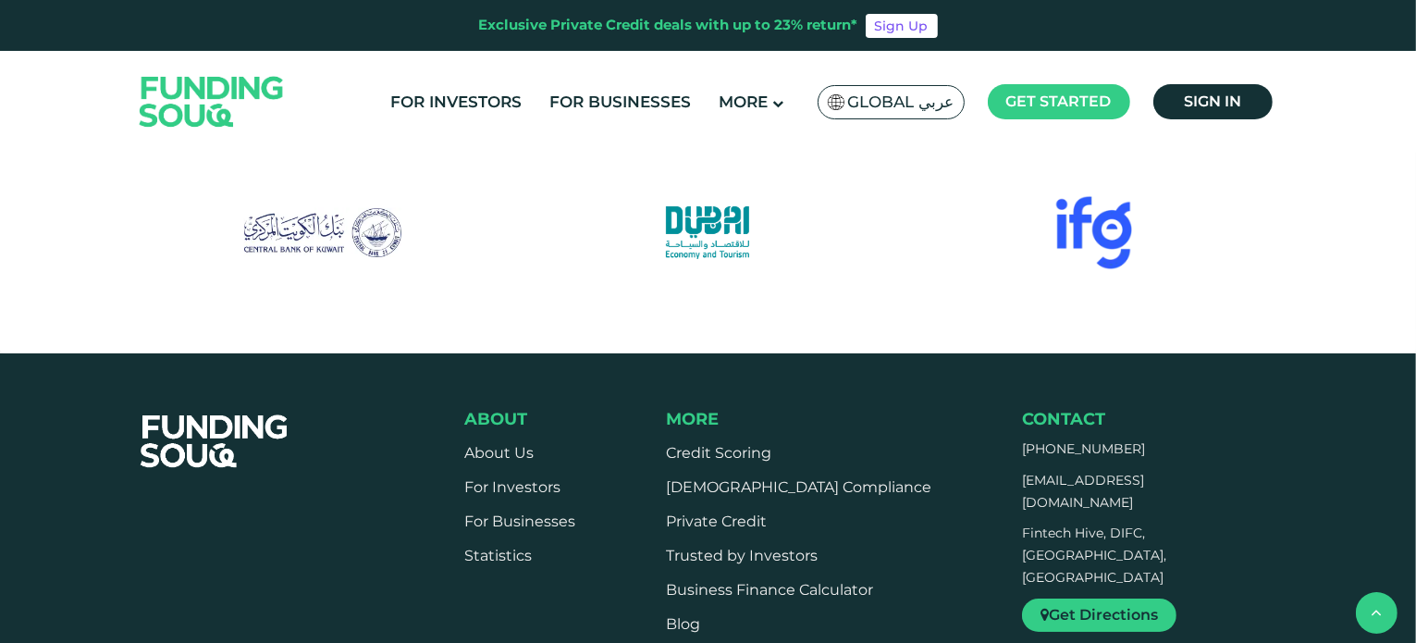
scroll to position [2474, 0]
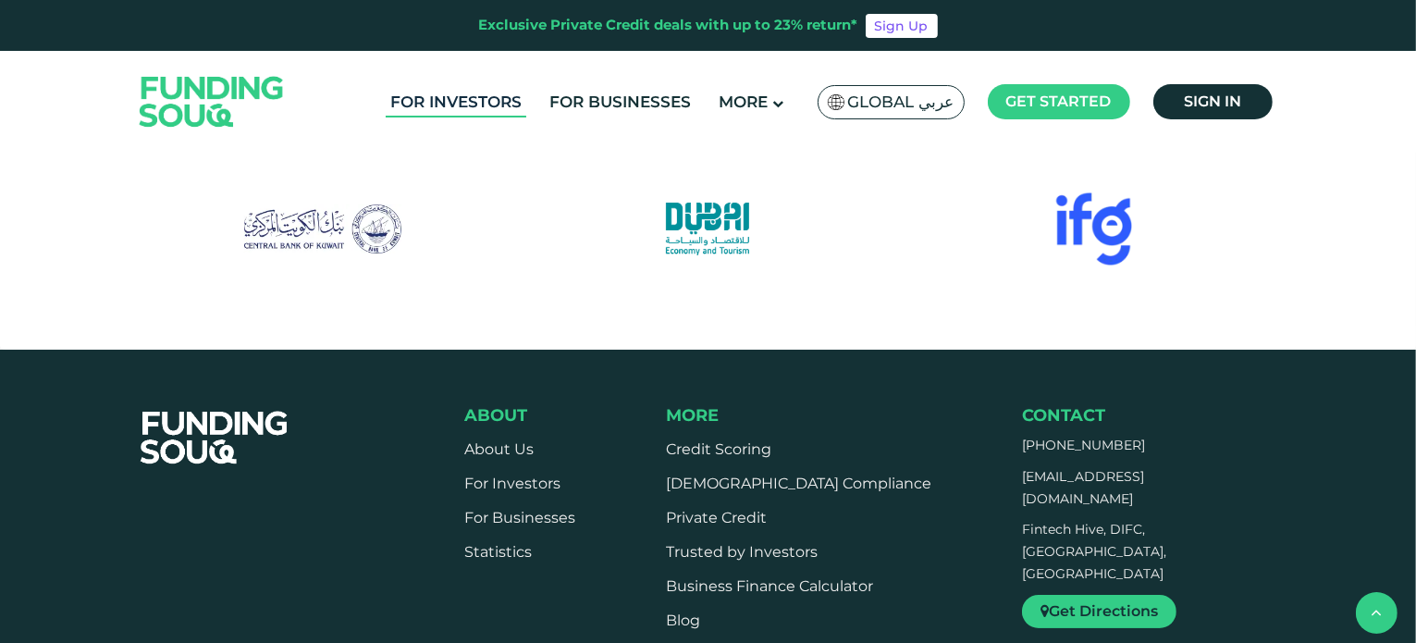
click at [475, 116] on link "For Investors" at bounding box center [456, 102] width 141 height 31
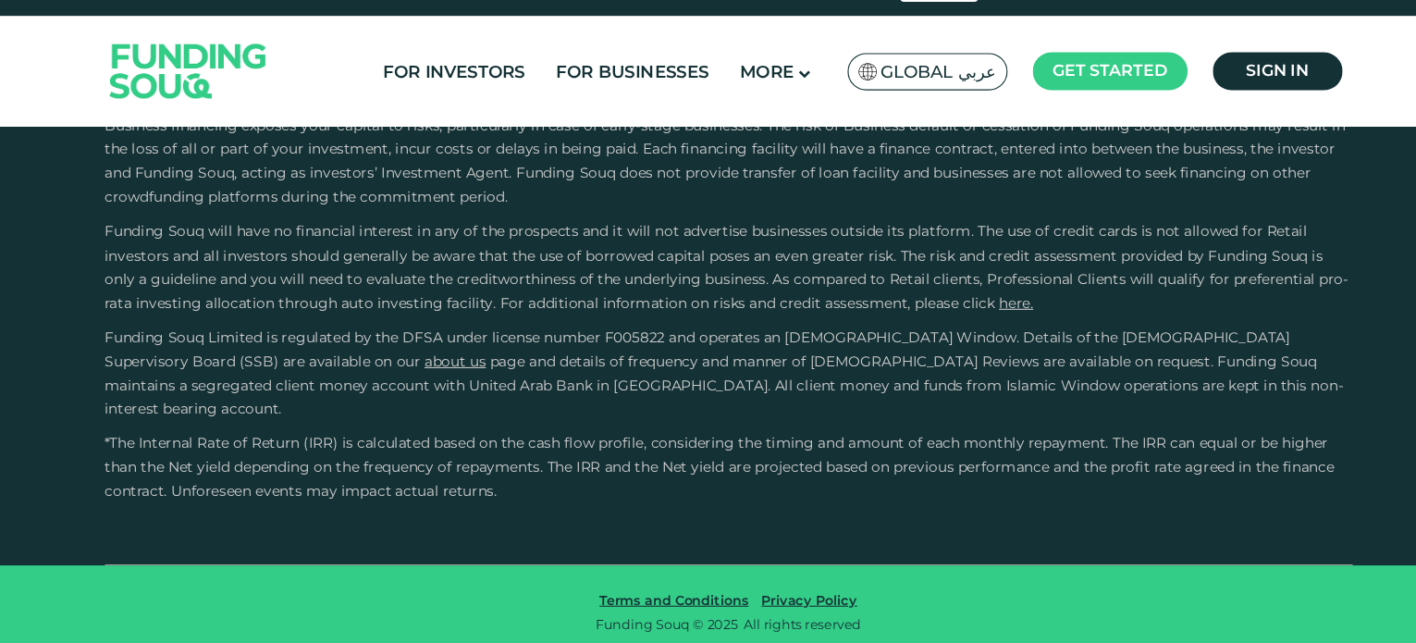
scroll to position [3506, 0]
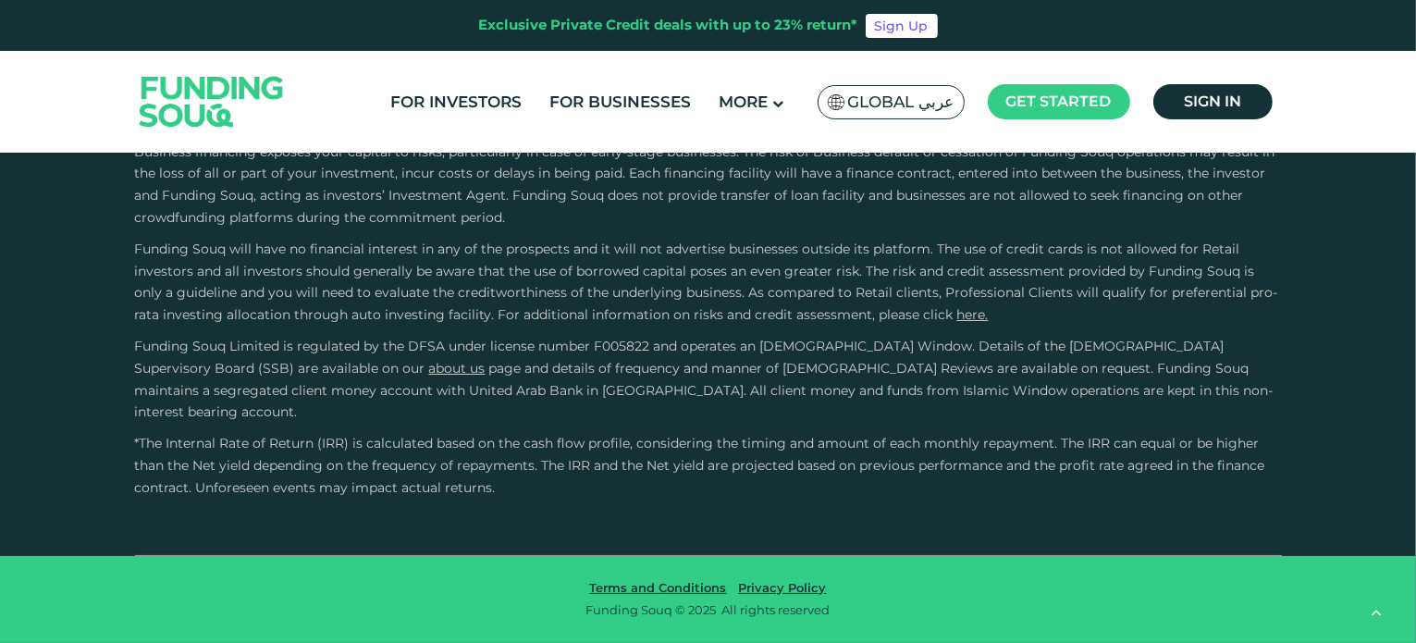
drag, startPoint x: 473, startPoint y: 451, endPoint x: 460, endPoint y: 426, distance: 28.1
drag, startPoint x: 460, startPoint y: 426, endPoint x: 411, endPoint y: 365, distance: 78.3
drag, startPoint x: 411, startPoint y: 365, endPoint x: 325, endPoint y: 323, distance: 96.8
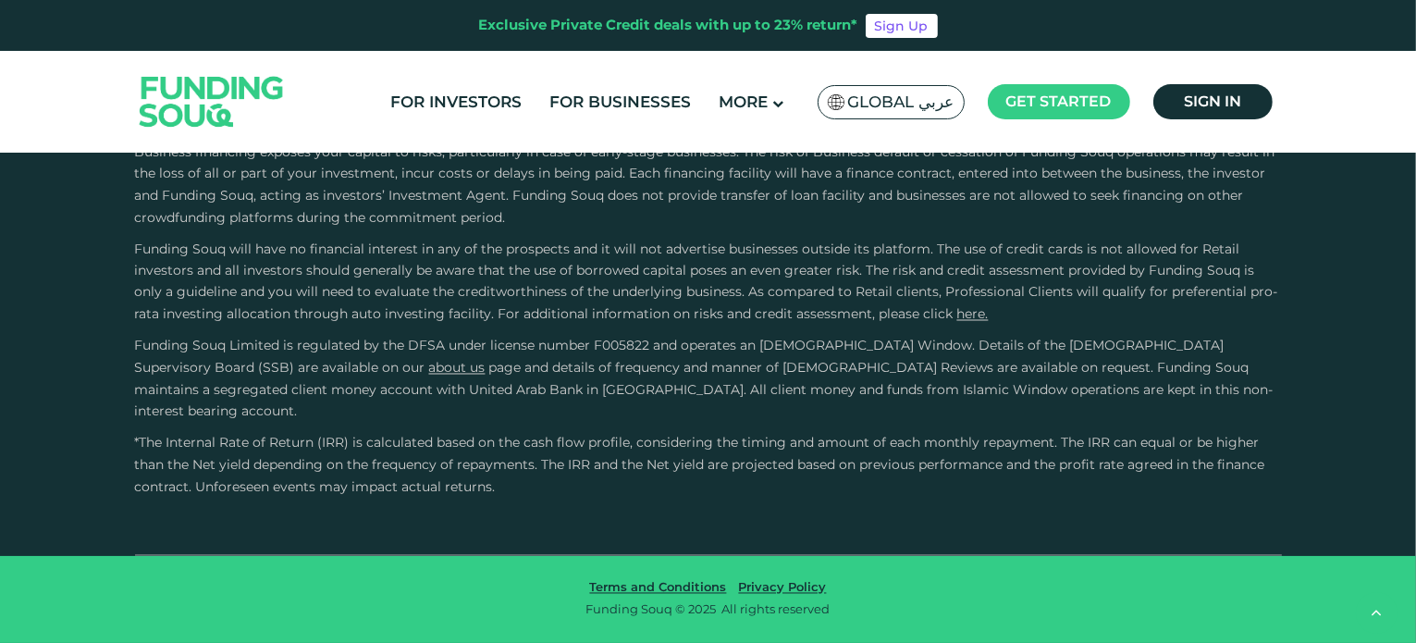
type tc-range-slider "770000"
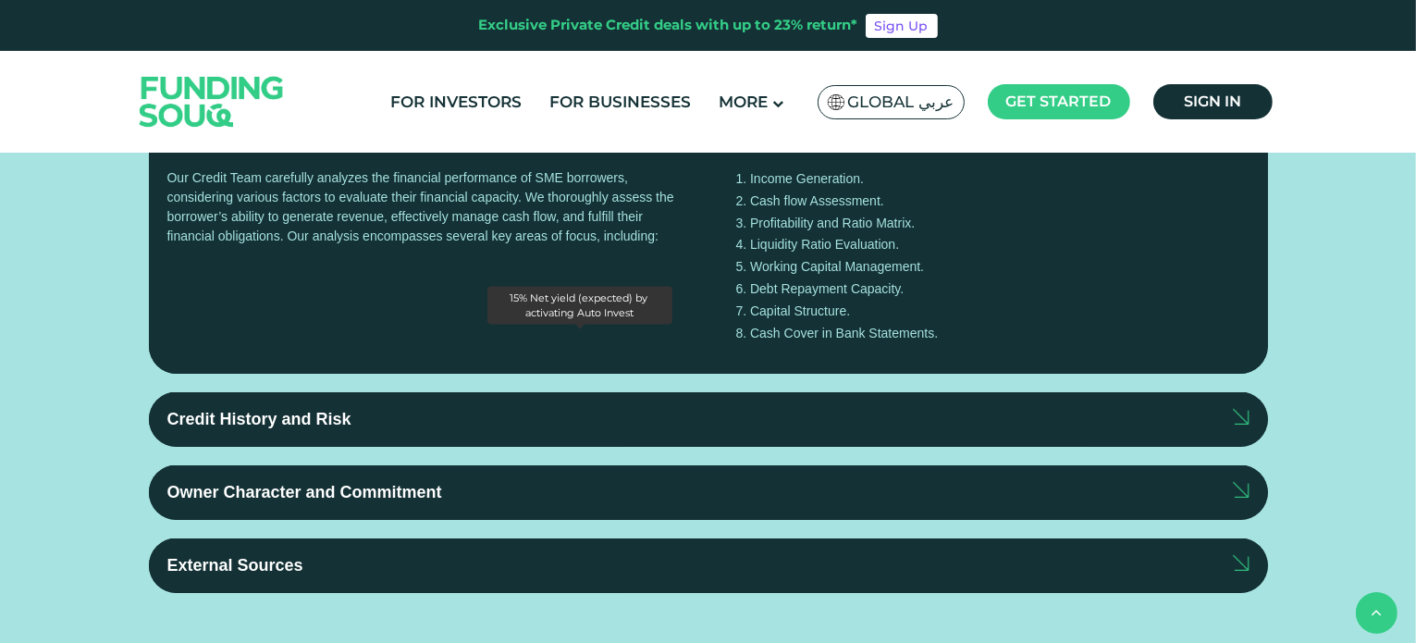
scroll to position [2495, 0]
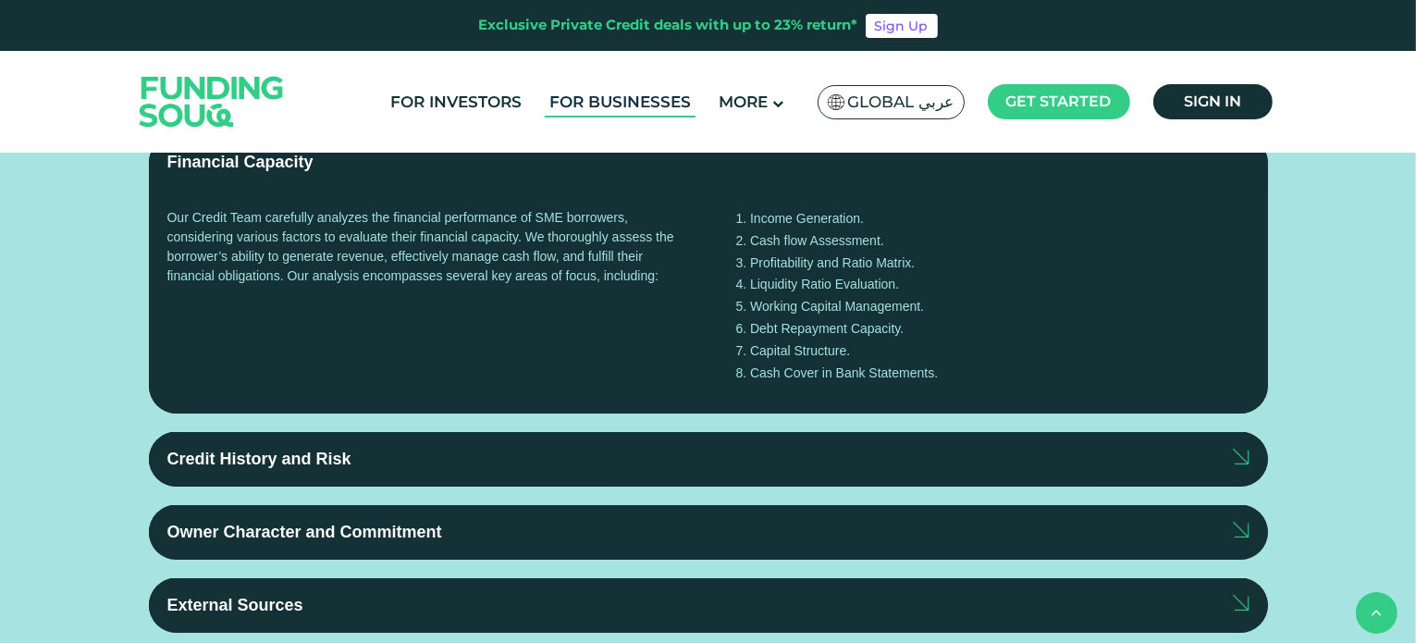
click at [636, 92] on link "For Businesses" at bounding box center [620, 102] width 151 height 31
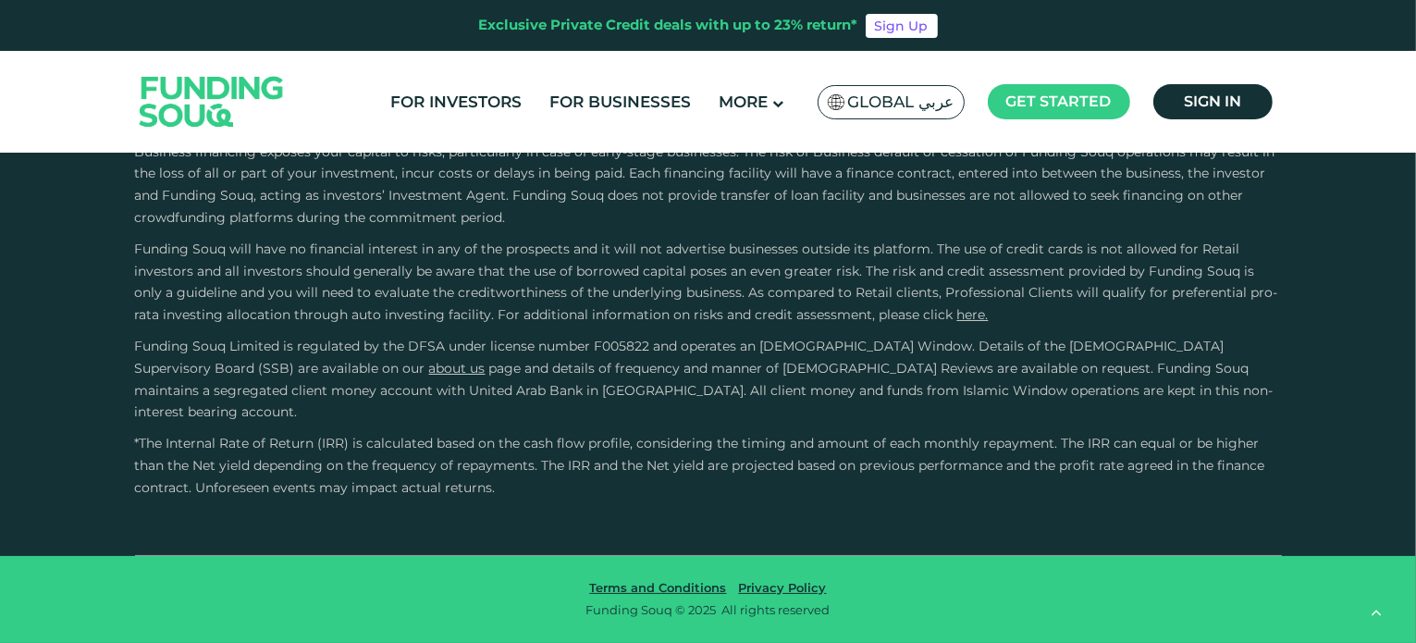
scroll to position [2899, 0]
